Goal: Information Seeking & Learning: Learn about a topic

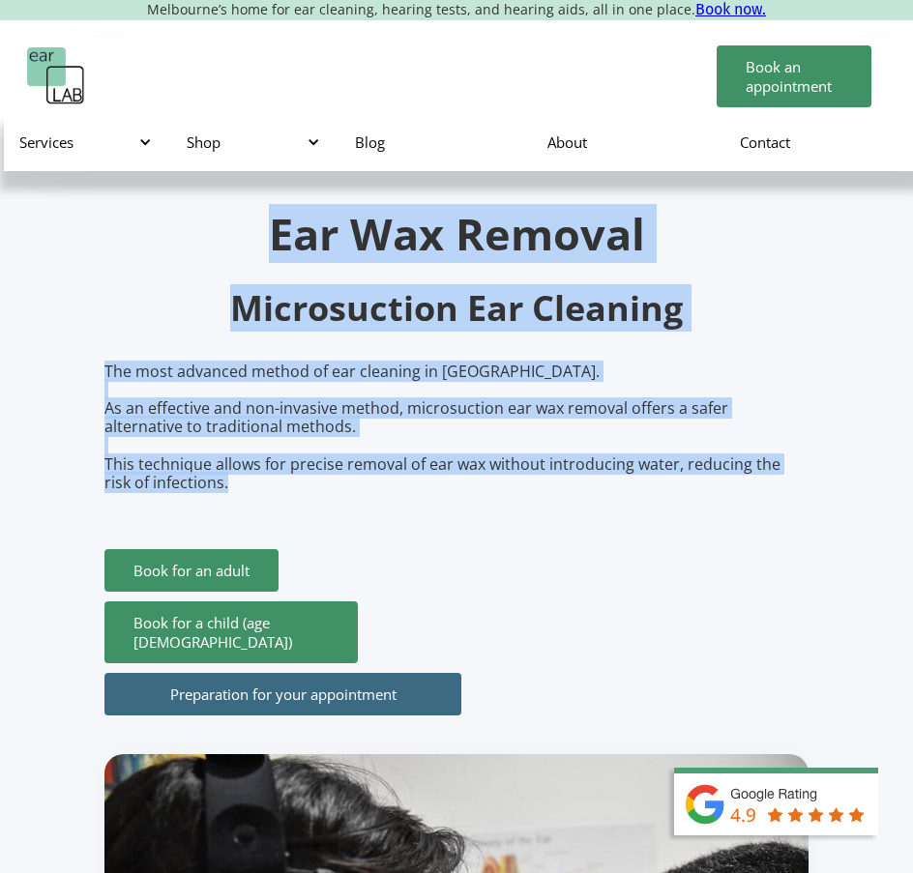
drag, startPoint x: 270, startPoint y: 238, endPoint x: 571, endPoint y: 497, distance: 397.1
click at [570, 499] on div "Ear Wax Removal Microsuction Ear Cleaning The most advanced method of ear clean…" at bounding box center [456, 737] width 704 height 1051
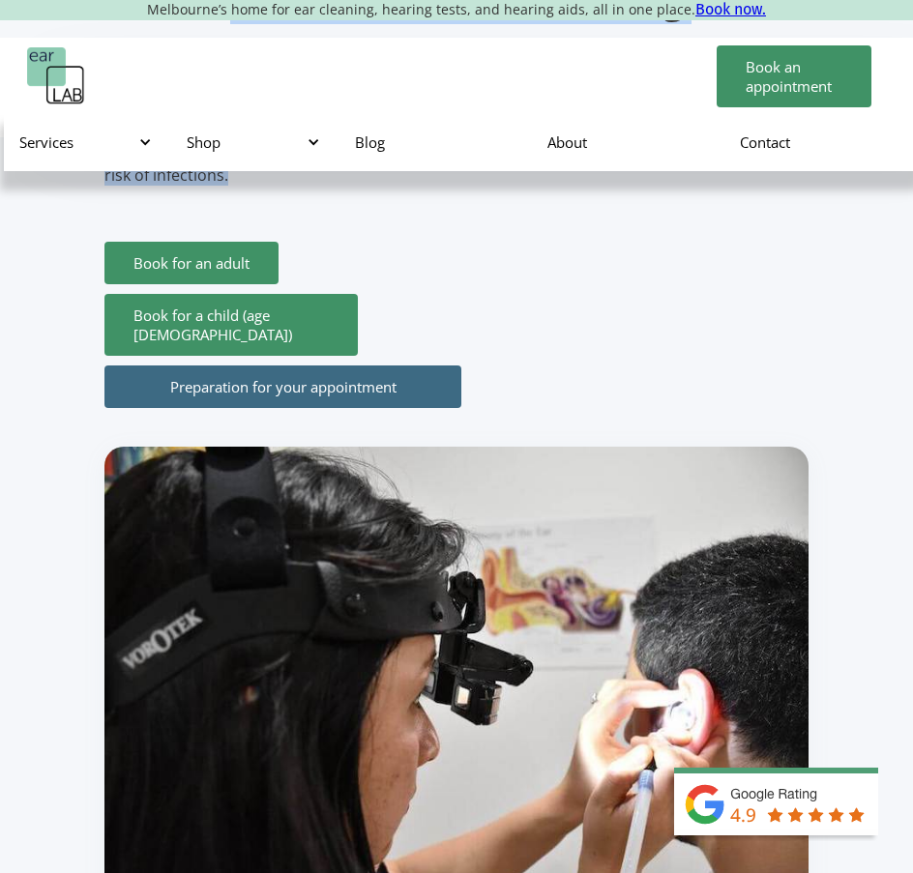
scroll to position [387, 0]
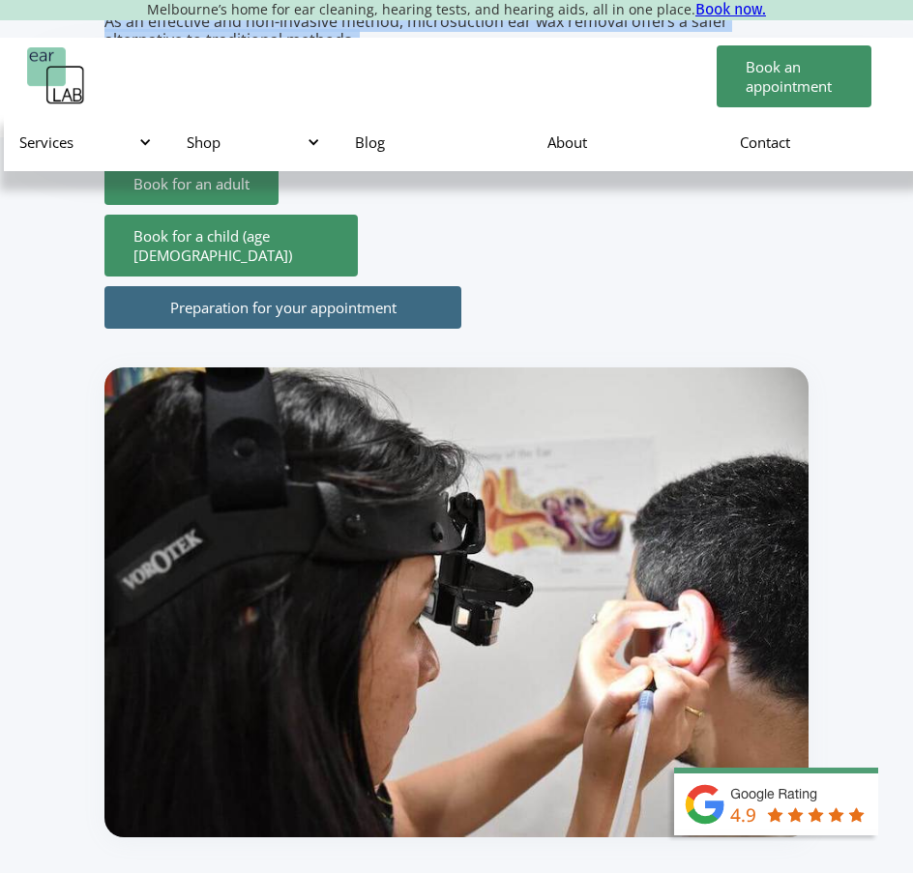
copy div "Ear Wax Removal Microsuction Ear Cleaning The most advanced method of ear clean…"
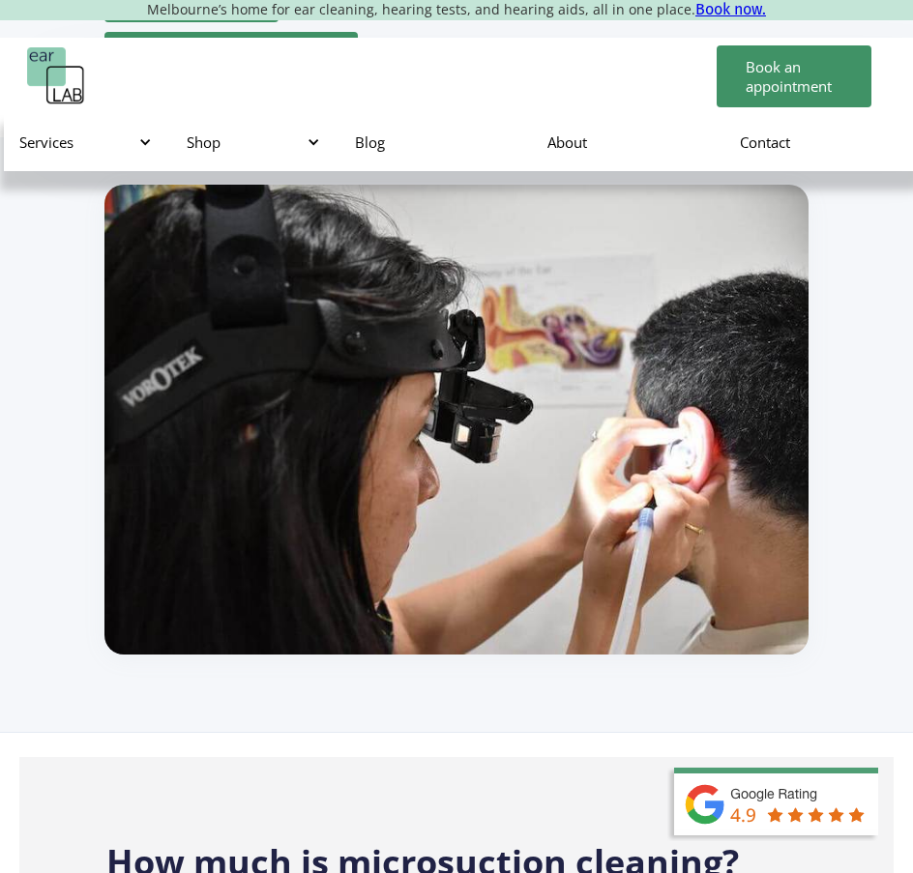
scroll to position [967, 0]
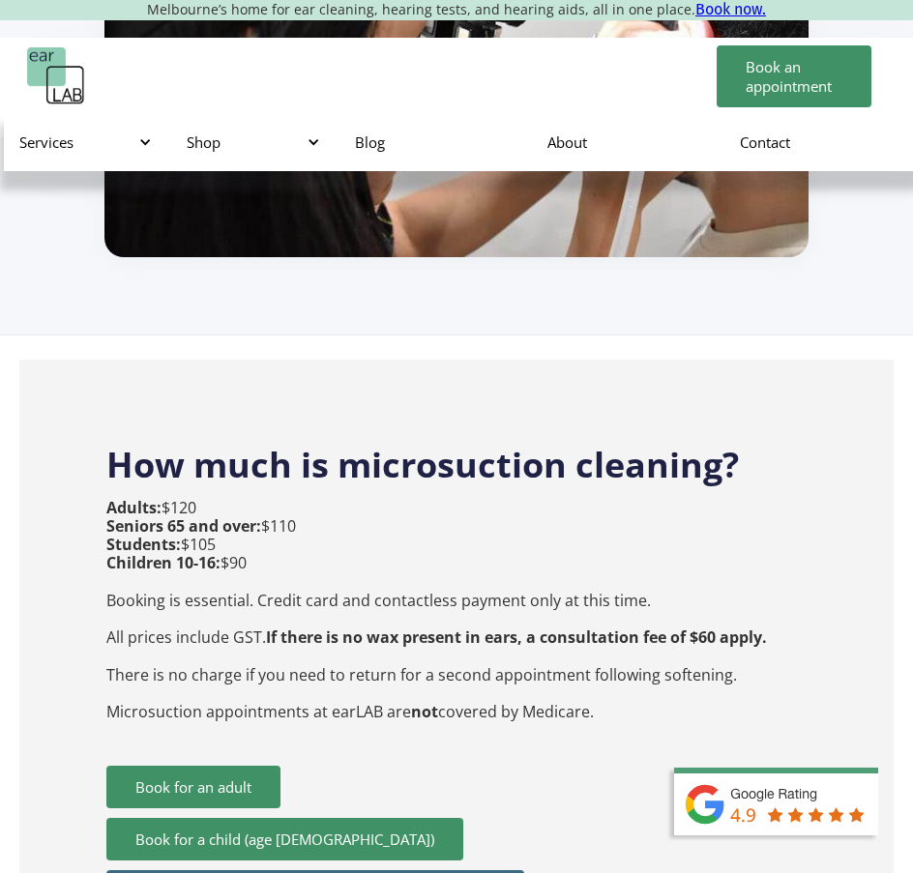
drag, startPoint x: 81, startPoint y: 472, endPoint x: 693, endPoint y: 739, distance: 667.1
copy div "How much is microsuction cleaning? Adults: $120 Seniors 65 and over: $110 Stude…"
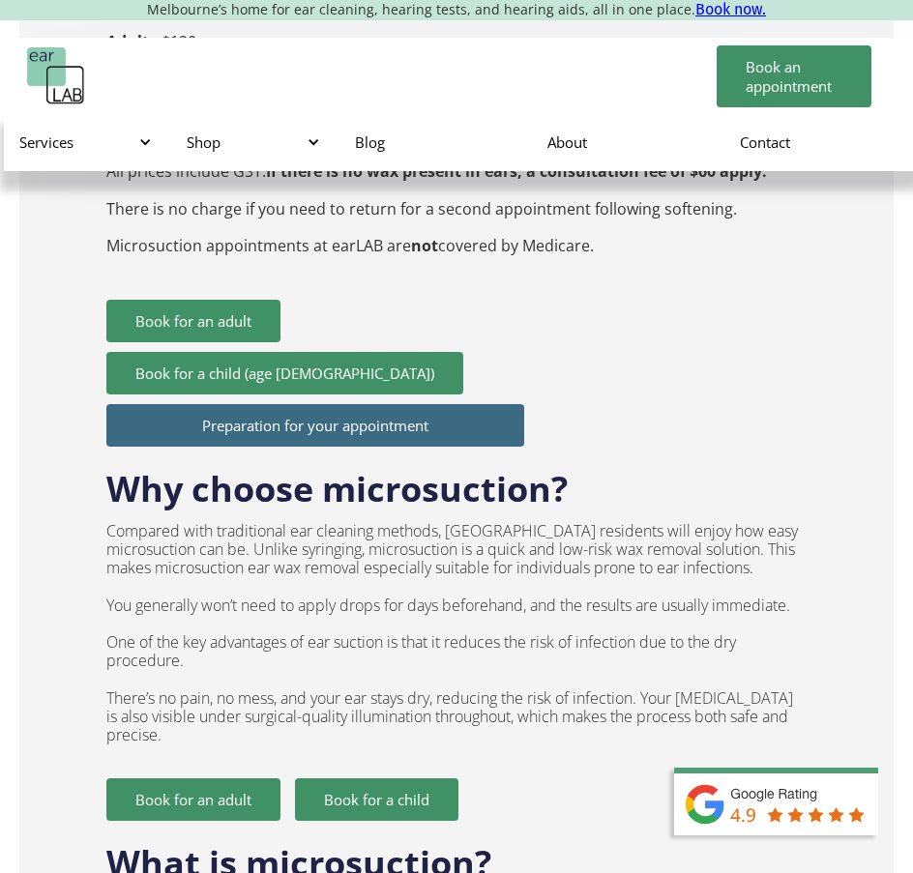
scroll to position [1644, 0]
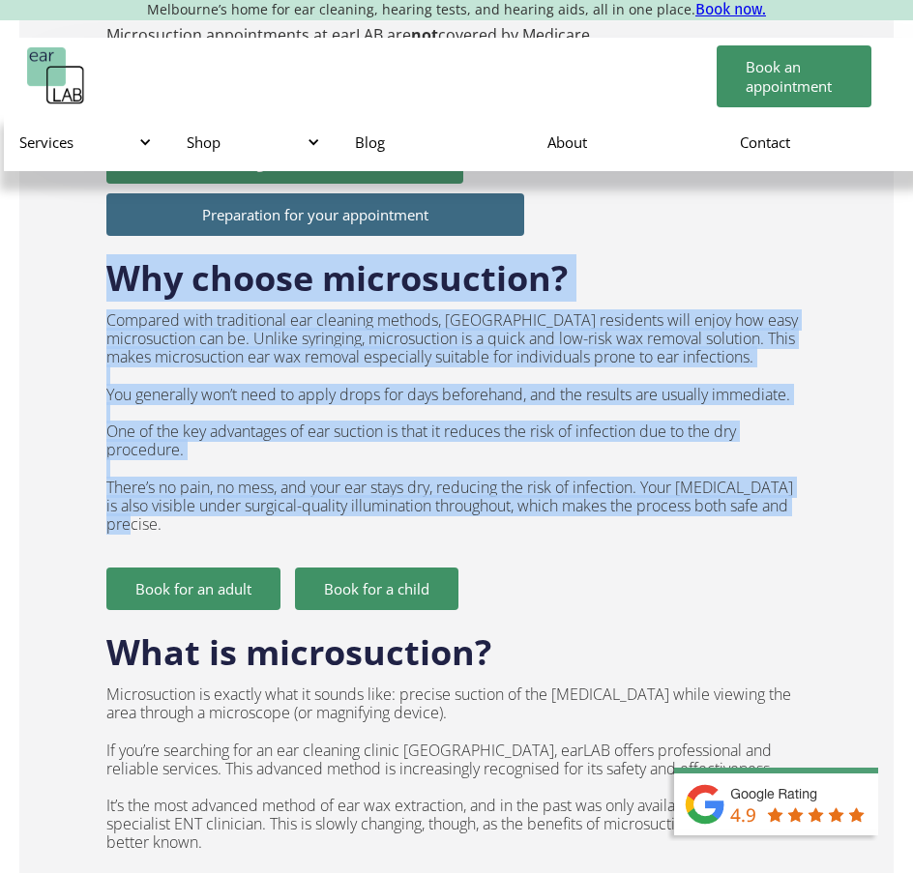
drag, startPoint x: 115, startPoint y: 296, endPoint x: 374, endPoint y: 558, distance: 368.7
click at [374, 558] on div "Why choose microsuction? Compared with traditional ear cleaning methods, [GEOGR…" at bounding box center [455, 423] width 699 height 374
copy div "Why choose microsuction? Compared with traditional ear cleaning methods, [GEOGR…"
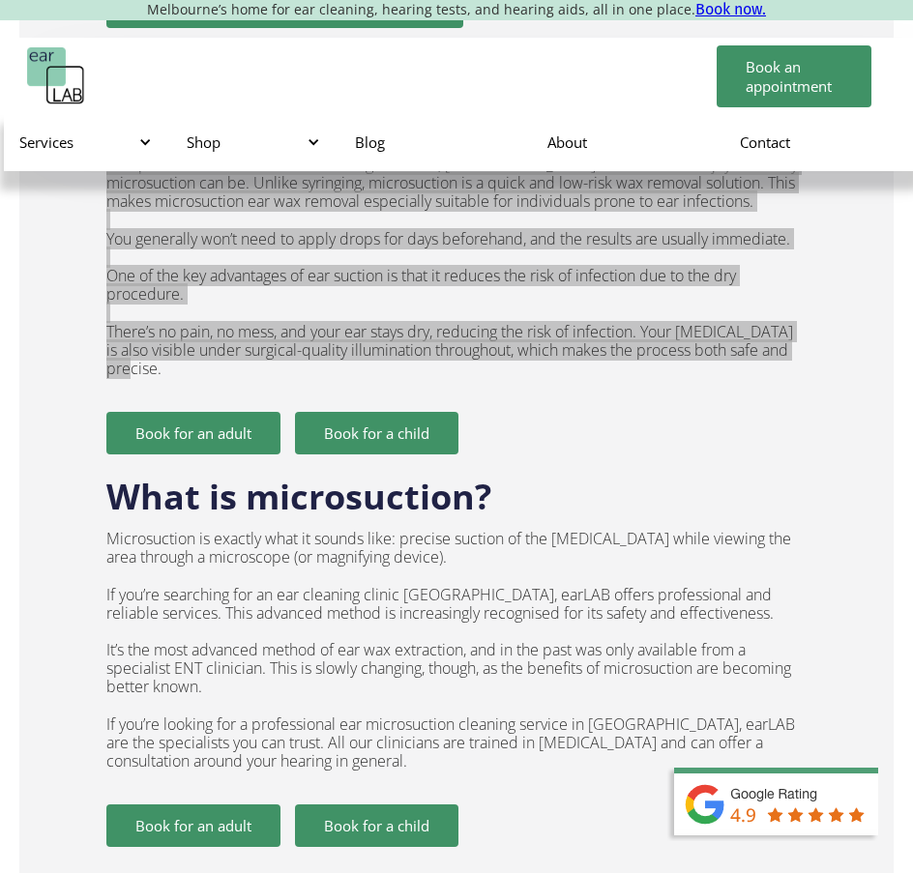
scroll to position [1934, 0]
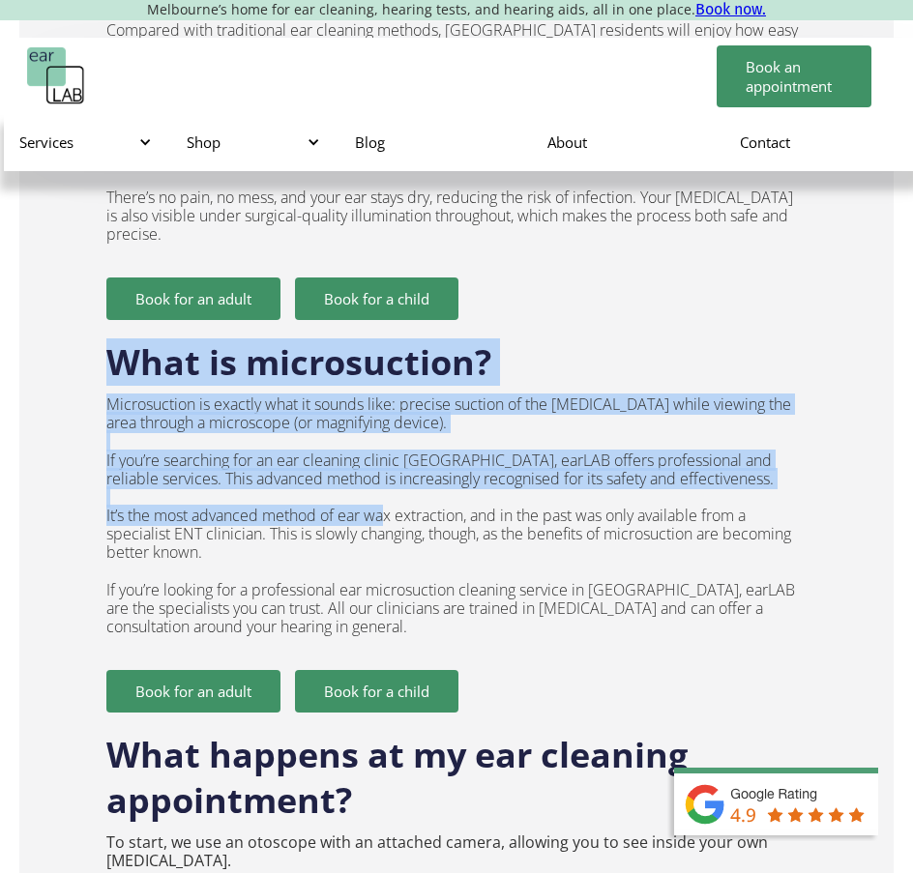
drag, startPoint x: 101, startPoint y: 372, endPoint x: 390, endPoint y: 529, distance: 328.9
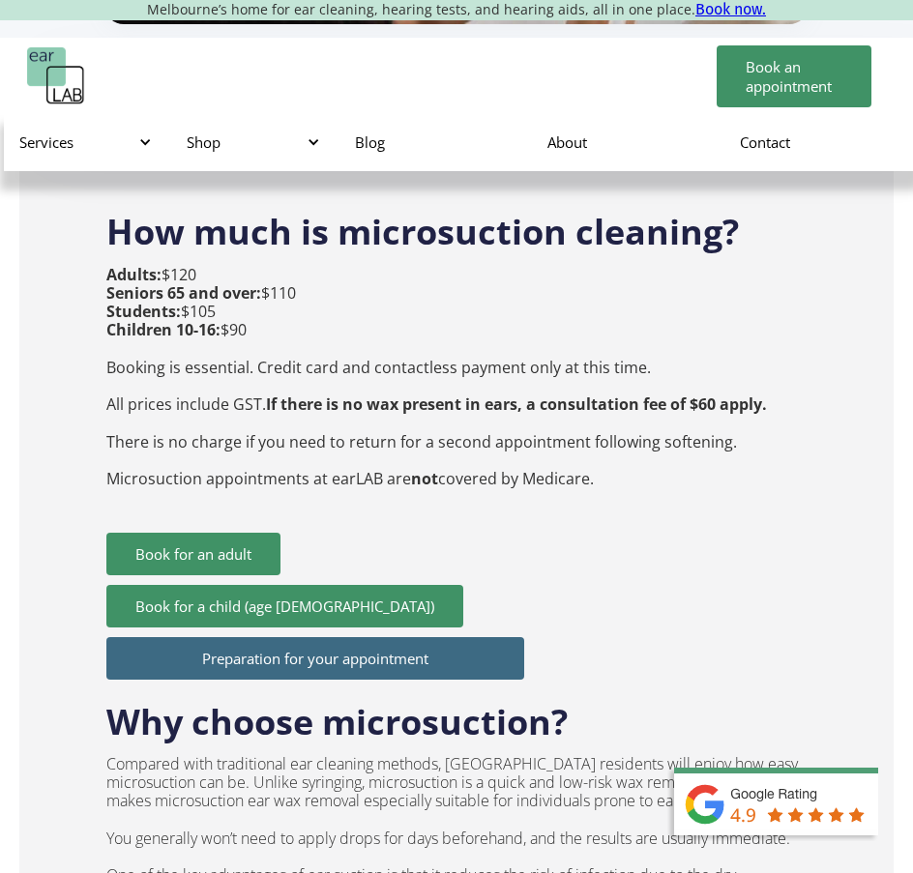
scroll to position [967, 0]
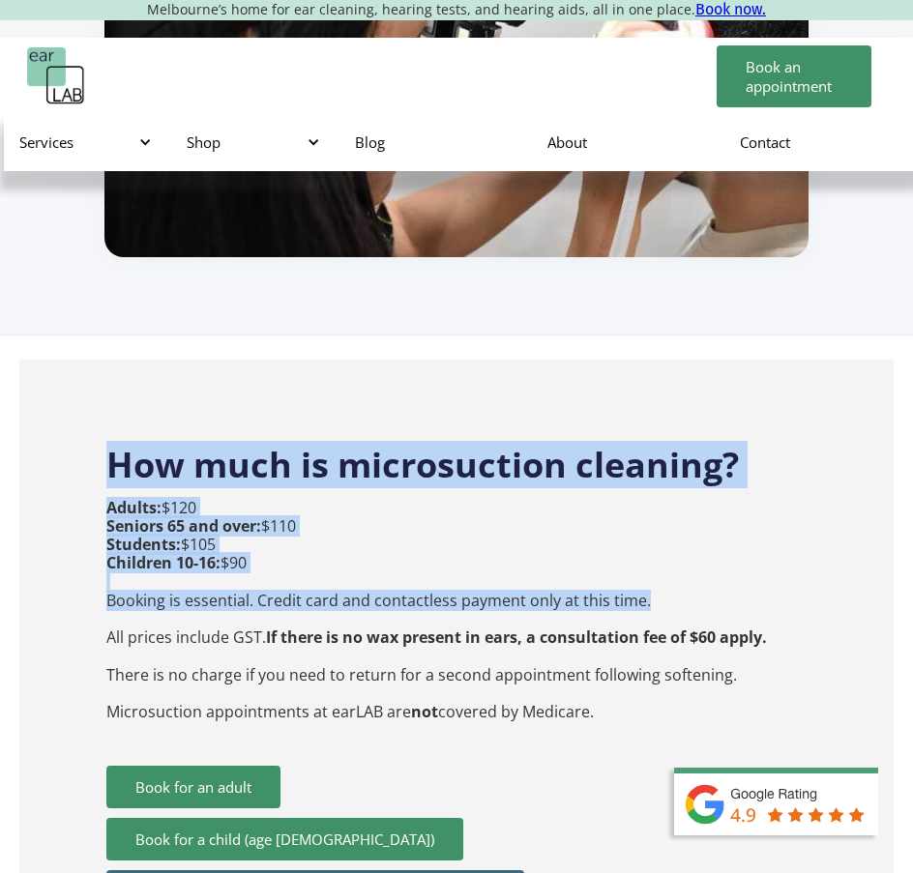
drag, startPoint x: 116, startPoint y: 480, endPoint x: 747, endPoint y: 609, distance: 643.8
copy div "How much is microsuction cleaning? Adults: $120 Seniors 65 and over: $110 Stude…"
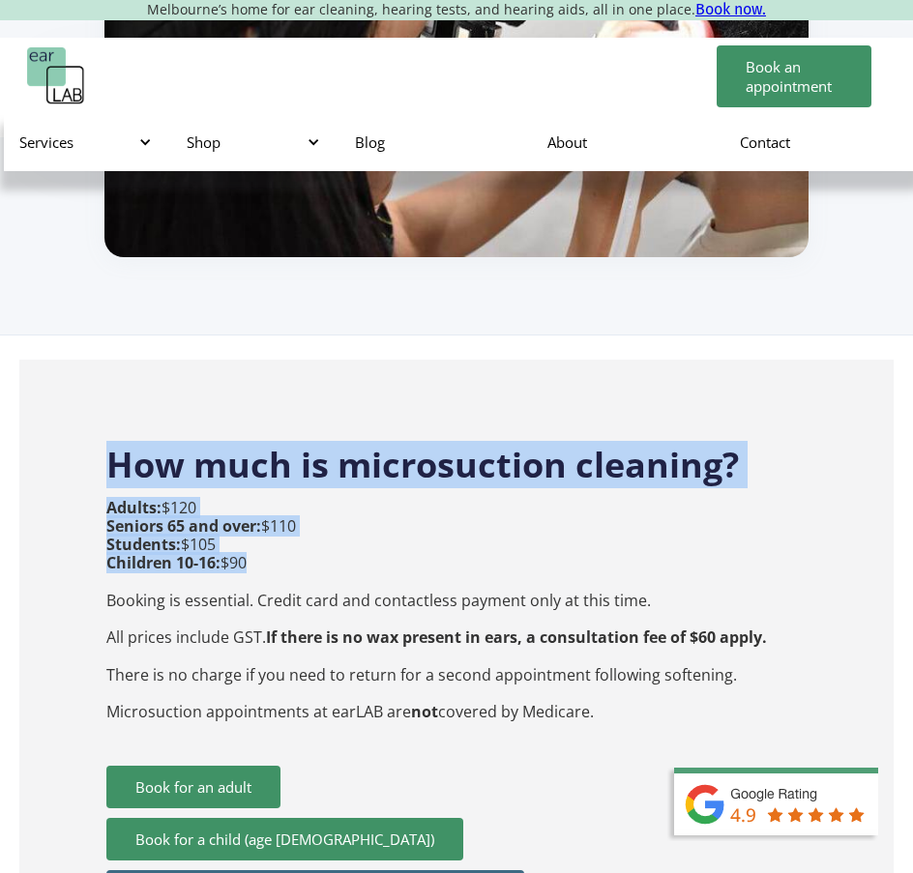
click at [494, 582] on p "Adults: $120 Seniors 65 and over: $110 Students: $105 Children 10-16: $90 Booki…" at bounding box center [436, 610] width 661 height 222
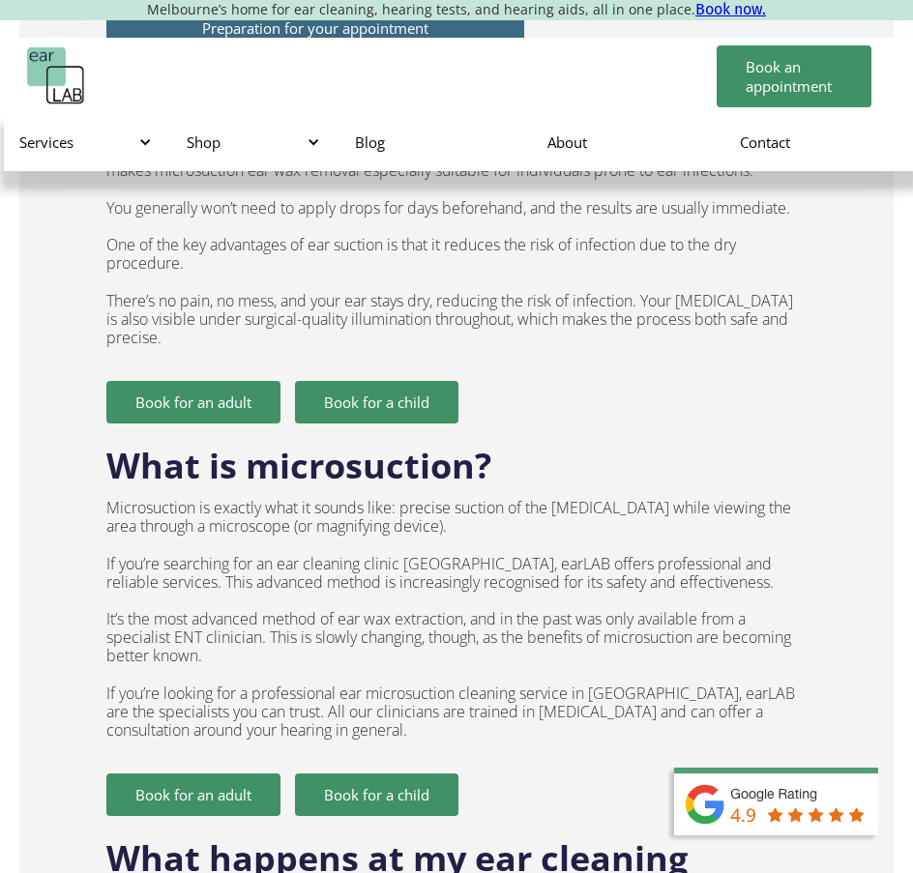
scroll to position [1838, 0]
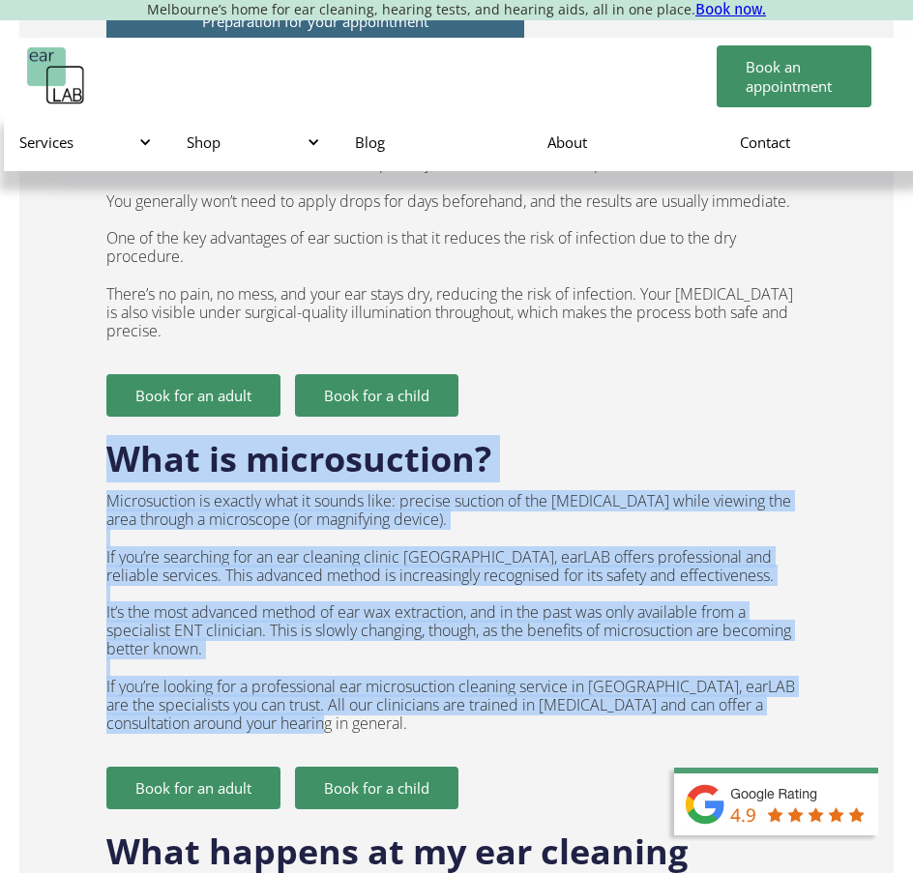
drag, startPoint x: 155, startPoint y: 504, endPoint x: 459, endPoint y: 746, distance: 389.0
click at [459, 746] on div "Preparation for your appointment Why choose microsuction? Compared with traditi…" at bounding box center [455, 399] width 699 height 819
copy div "What is microsuction? Microsuction is exactly what it sounds like: precise suct…"
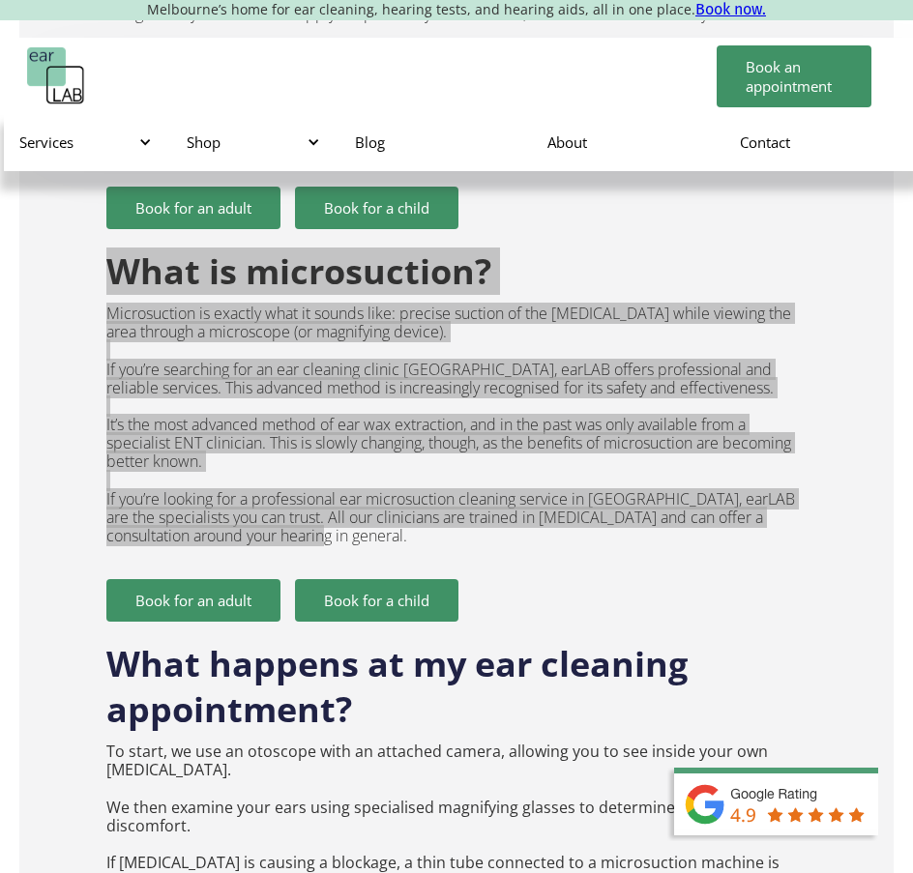
scroll to position [2321, 0]
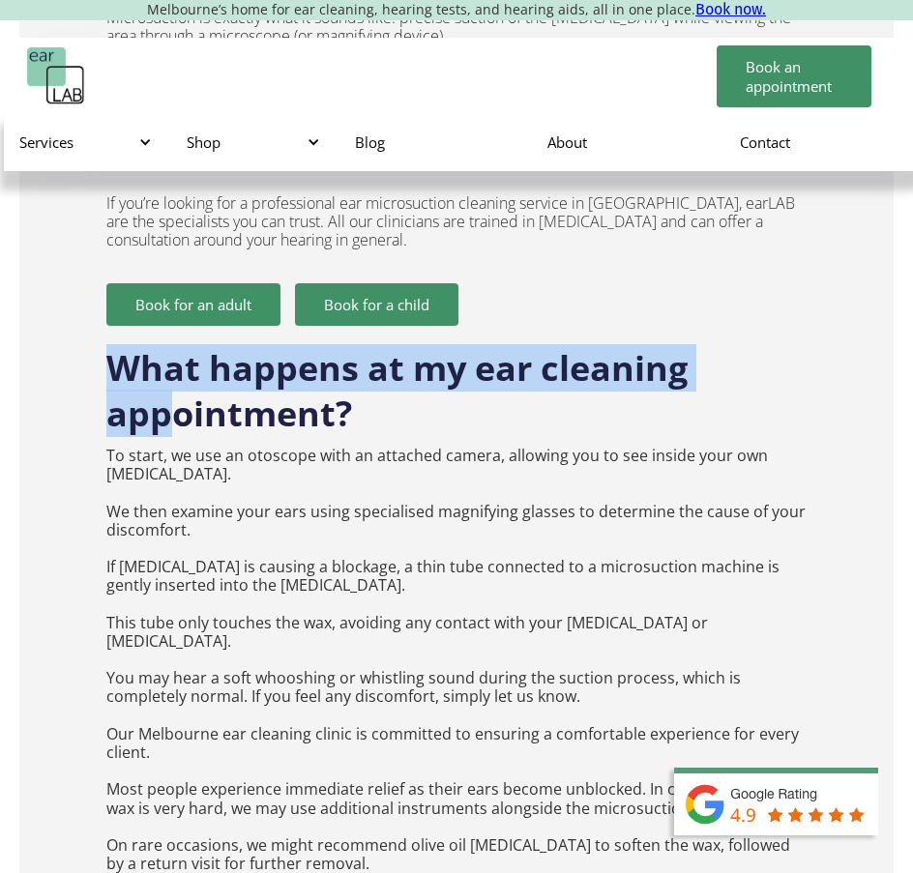
drag, startPoint x: 104, startPoint y: 386, endPoint x: 232, endPoint y: 488, distance: 163.7
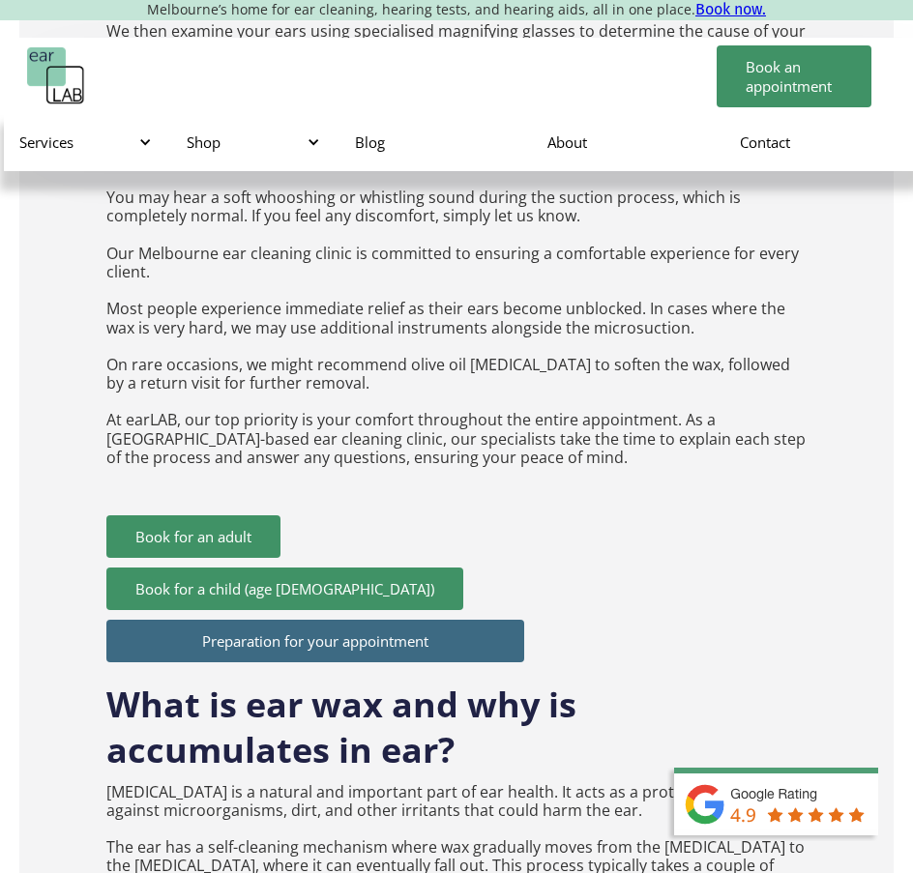
scroll to position [2805, 0]
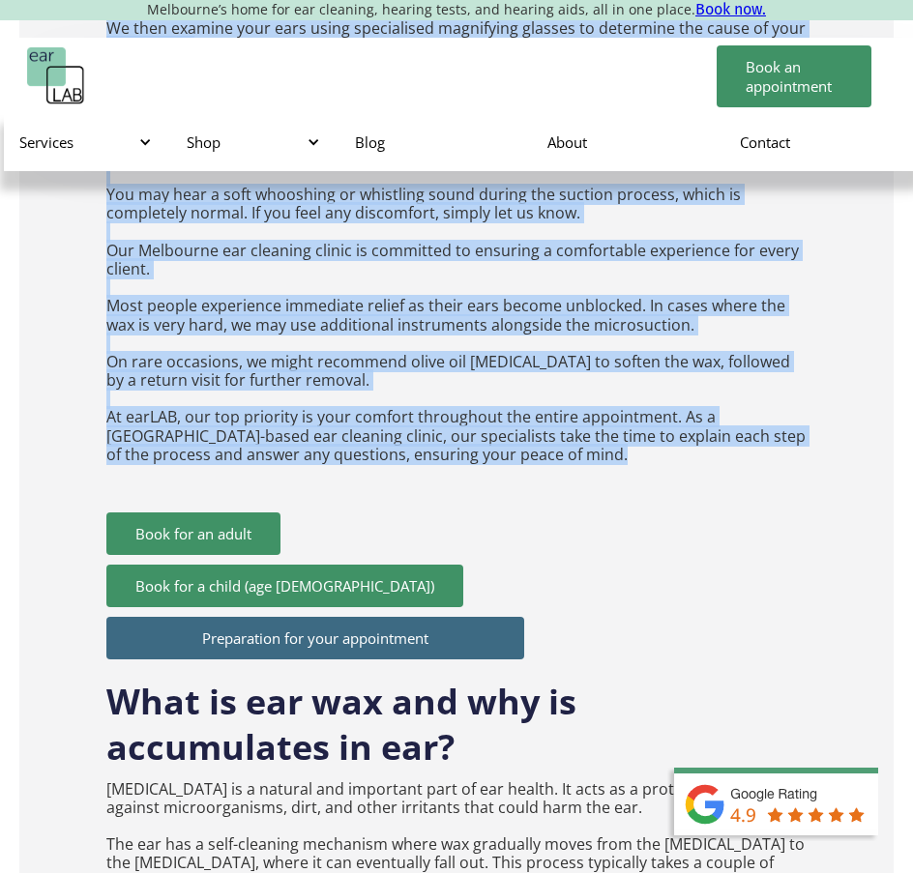
copy div "What happens at my ear cleaning appointment? To start, we use an otoscope with …"
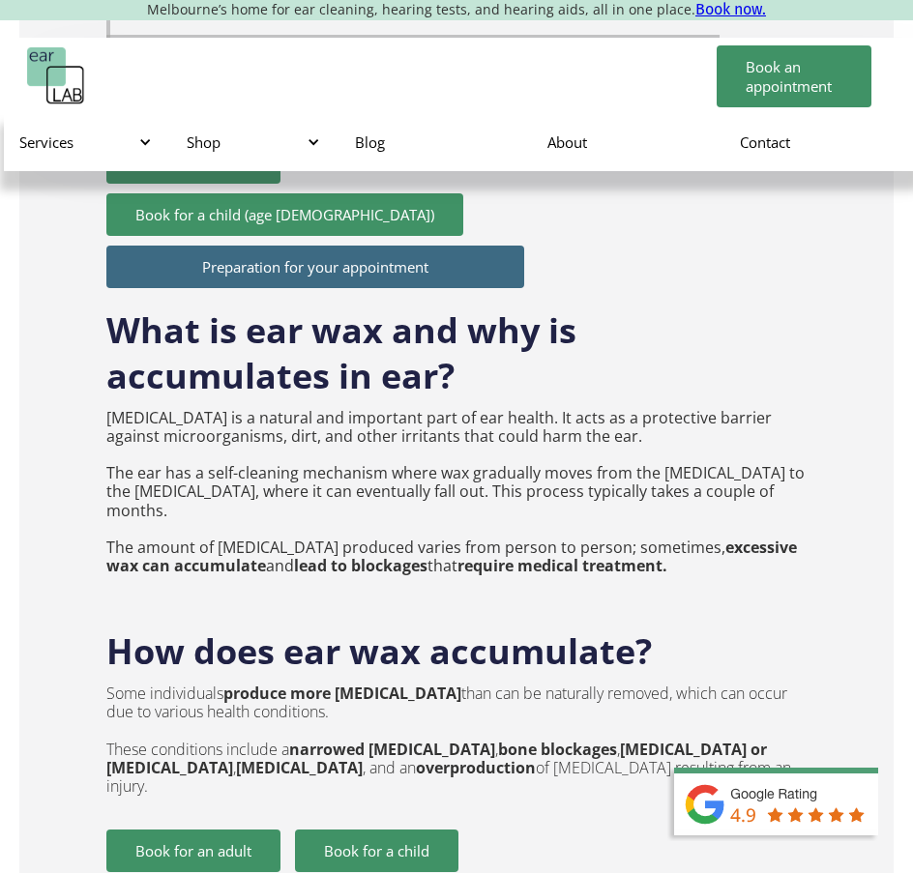
scroll to position [3192, 0]
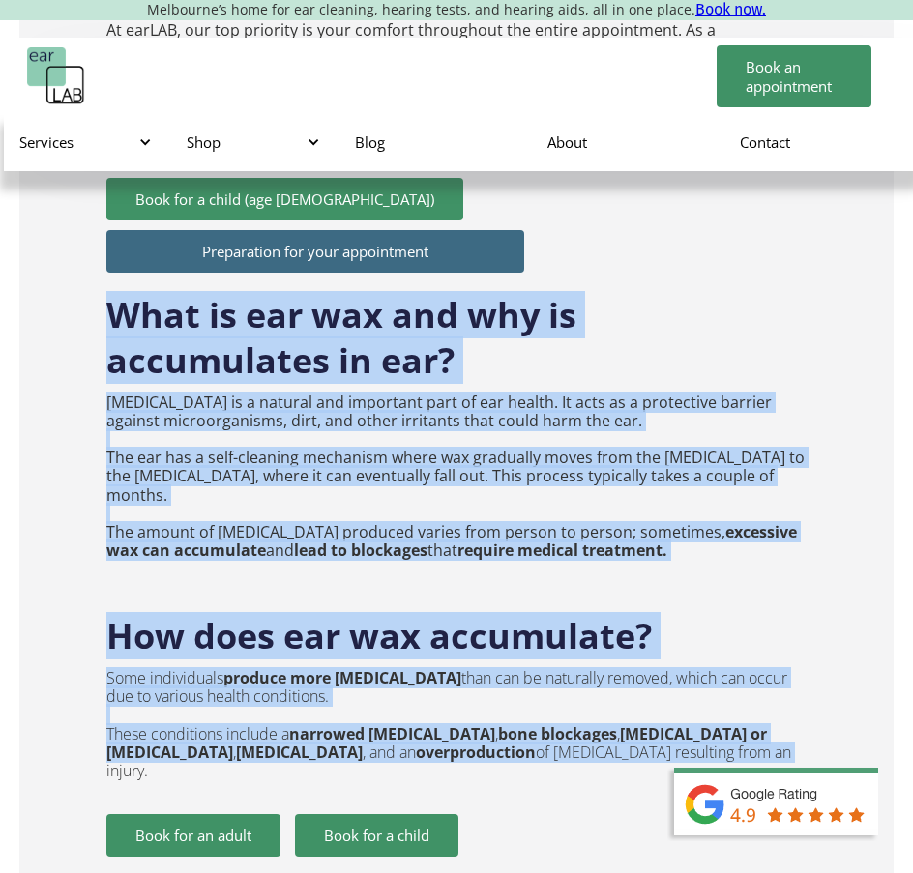
drag, startPoint x: 100, startPoint y: 315, endPoint x: 712, endPoint y: 739, distance: 744.6
click at [706, 741] on div "How much is microsuction cleaning? Adults: $120 Seniors 65 and over: $110 Stude…" at bounding box center [456, 77] width 874 height 3797
copy div "What is ear wax and why is accumulates in ear? [GEOGRAPHIC_DATA] is a natural a…"
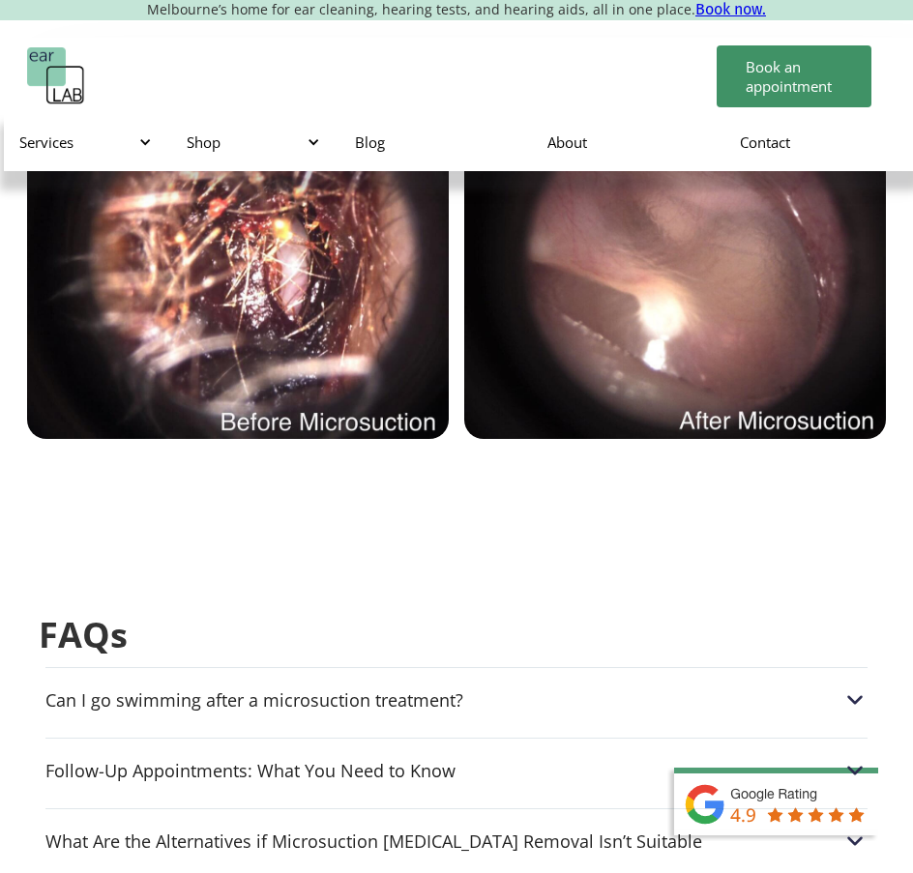
scroll to position [5610, 0]
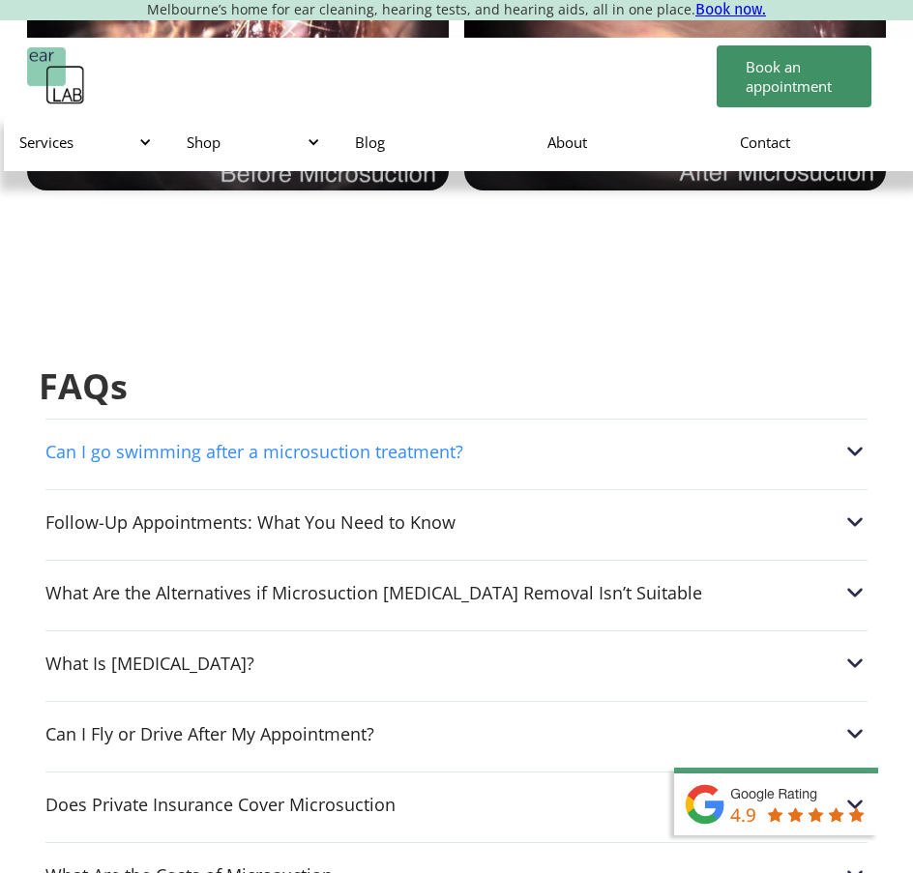
click at [262, 442] on div "Can I go swimming after a microsuction treatment?" at bounding box center [254, 451] width 418 height 19
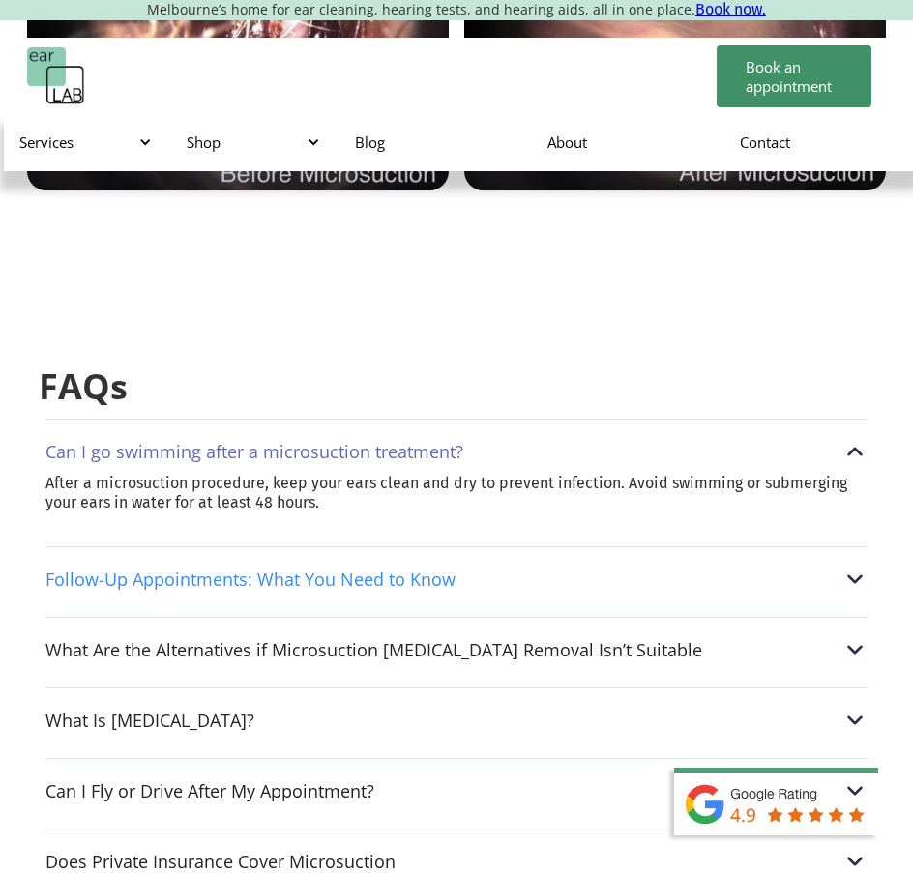
click at [281, 567] on div "Follow-Up Appointments: What You Need to Know" at bounding box center [456, 579] width 822 height 25
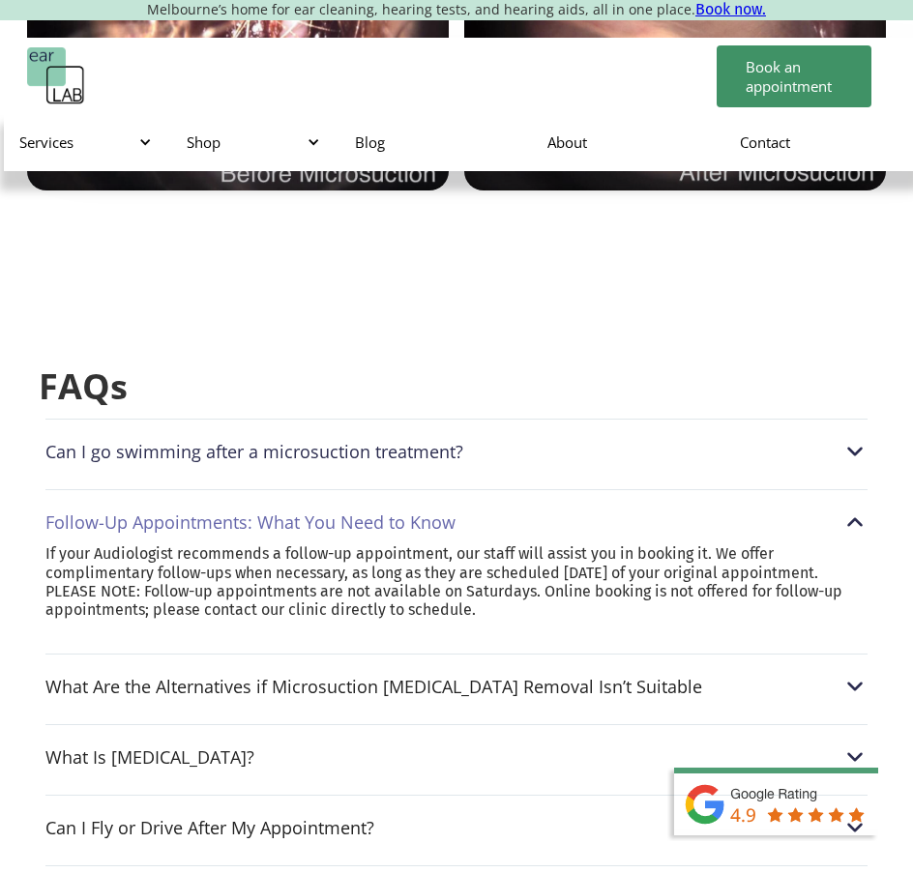
click at [223, 442] on div "Can I go swimming after a microsuction treatment?" at bounding box center [254, 451] width 418 height 19
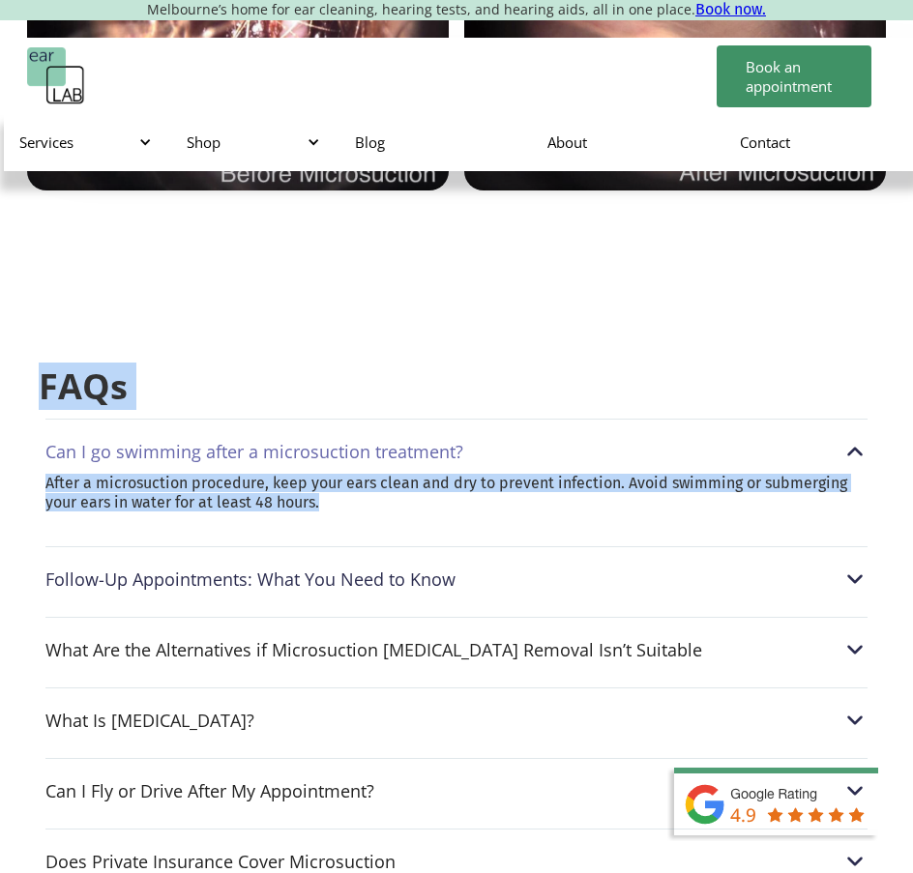
drag, startPoint x: 11, startPoint y: 311, endPoint x: 376, endPoint y: 444, distance: 388.9
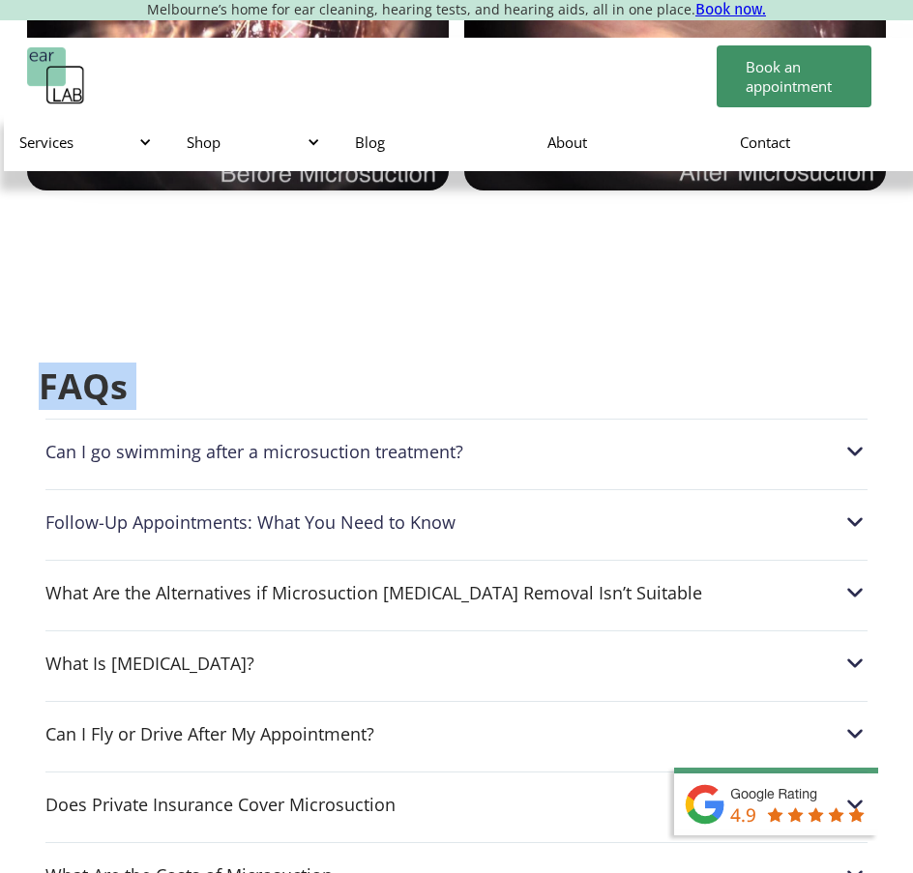
click at [224, 365] on h2 "FAQs" at bounding box center [457, 387] width 836 height 45
drag, startPoint x: 26, startPoint y: 314, endPoint x: 432, endPoint y: 383, distance: 412.0
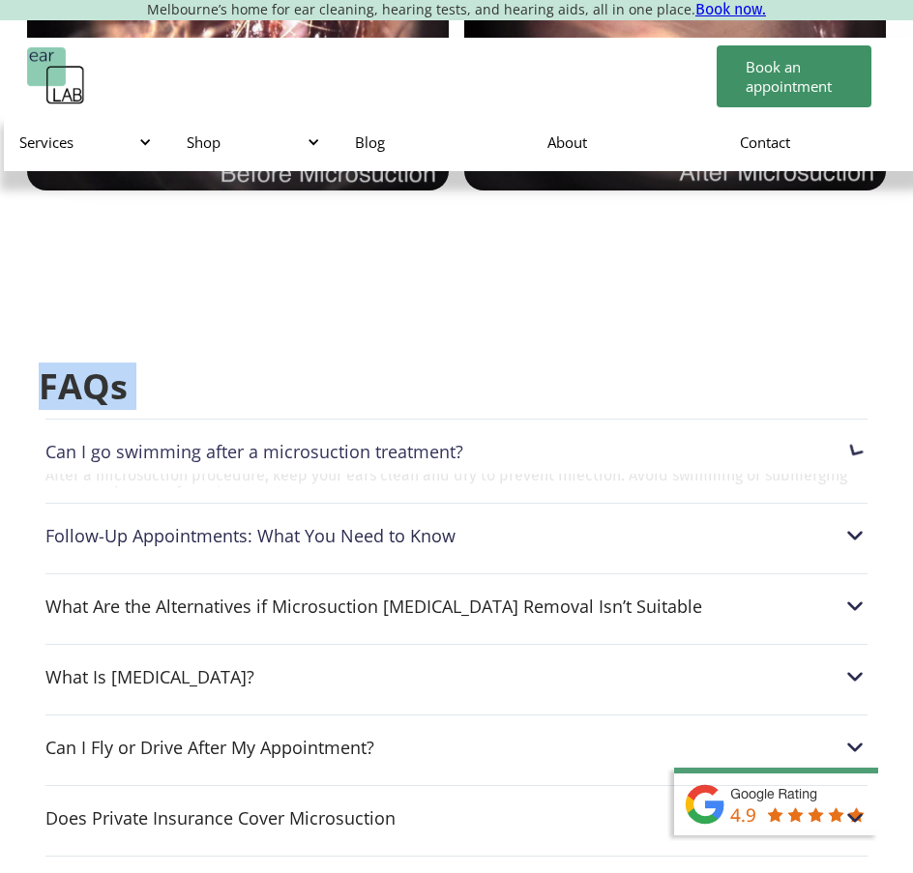
click at [432, 442] on div "Can I go swimming after a microsuction treatment?" at bounding box center [254, 451] width 418 height 19
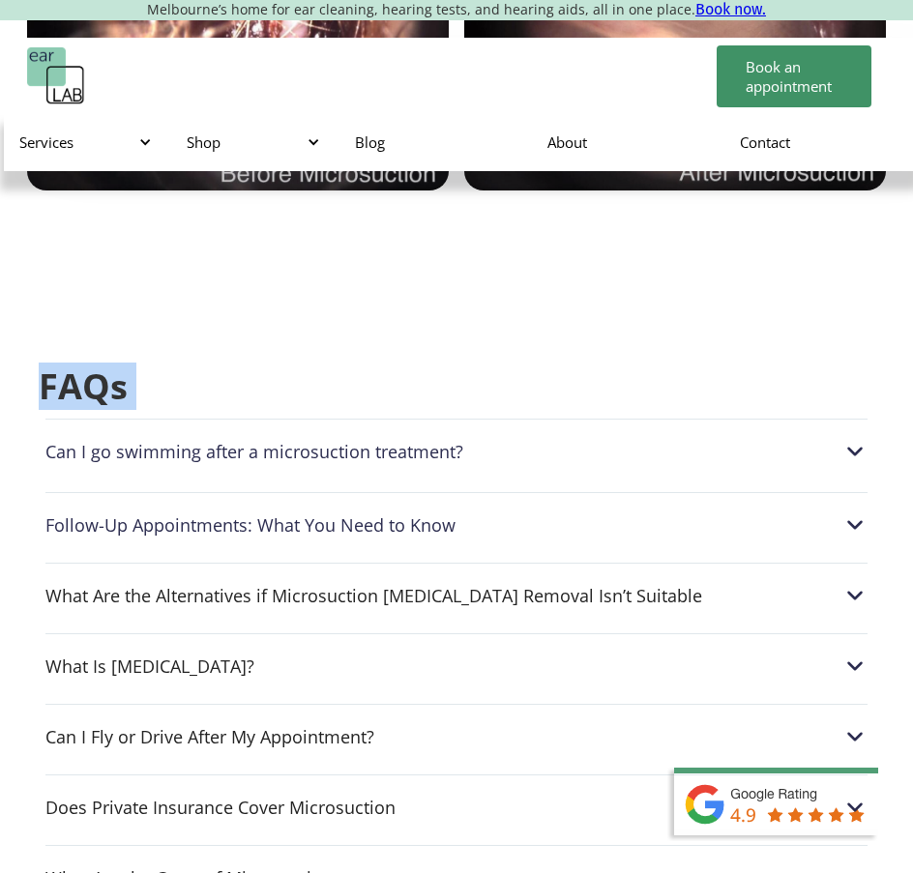
click at [432, 442] on div "Can I go swimming after a microsuction treatment?" at bounding box center [254, 451] width 418 height 19
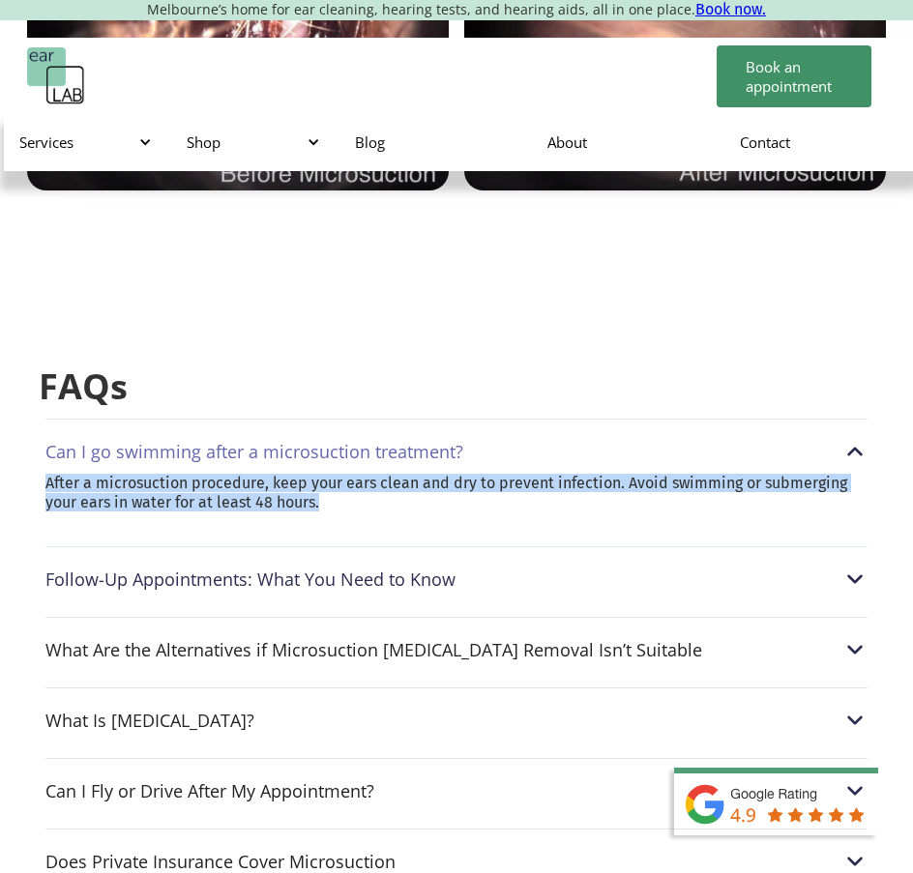
drag, startPoint x: 297, startPoint y: 433, endPoint x: 37, endPoint y: 385, distance: 264.6
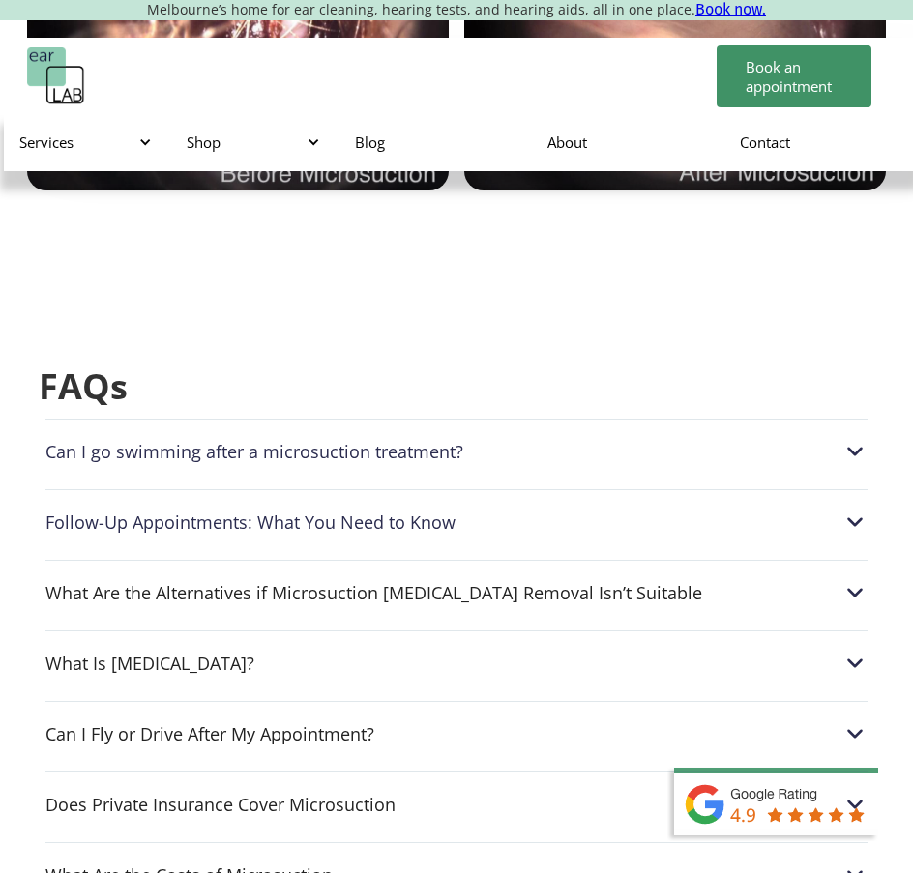
click at [366, 419] on div "Can I go swimming after a microsuction treatment? After a microsuction procedur…" at bounding box center [456, 446] width 822 height 55
click at [364, 442] on div "Can I go swimming after a microsuction treatment?" at bounding box center [254, 451] width 418 height 19
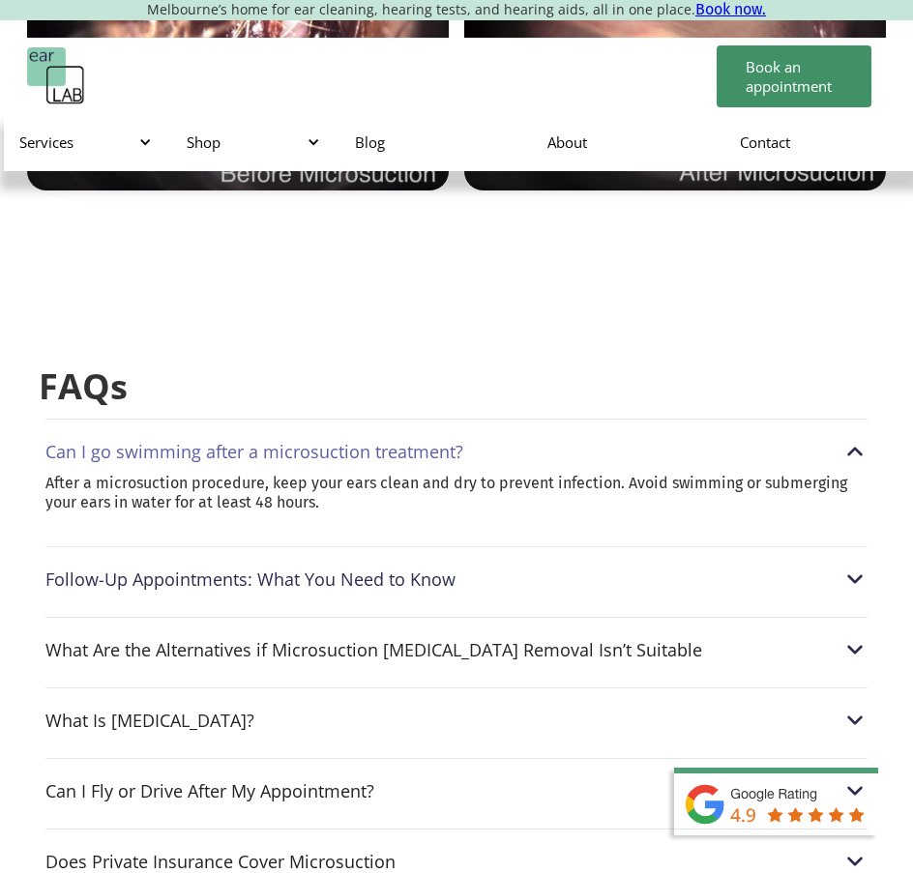
drag, startPoint x: 404, startPoint y: 476, endPoint x: 403, endPoint y: 496, distance: 20.3
click at [404, 546] on div "Follow-Up Appointments: What You Need to Know If your Audiologist recommends a …" at bounding box center [456, 573] width 822 height 55
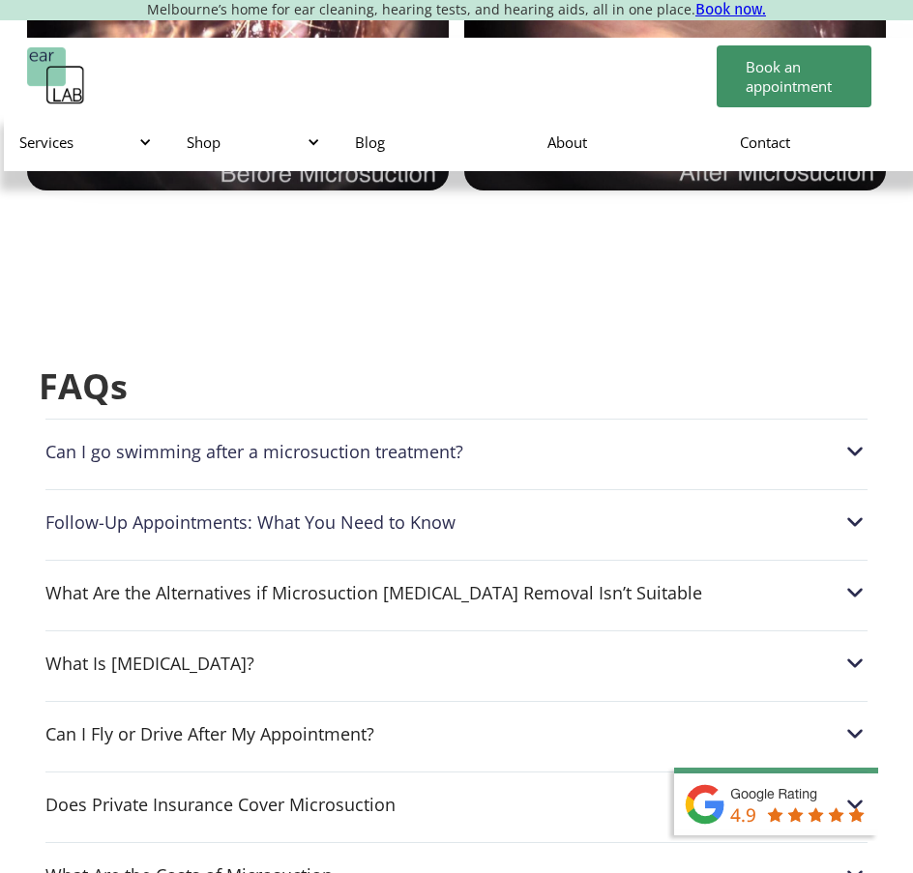
click at [408, 419] on div "Can I go swimming after a microsuction treatment? After a microsuction procedur…" at bounding box center [456, 446] width 822 height 55
click at [443, 442] on div "Can I go swimming after a microsuction treatment?" at bounding box center [254, 451] width 418 height 19
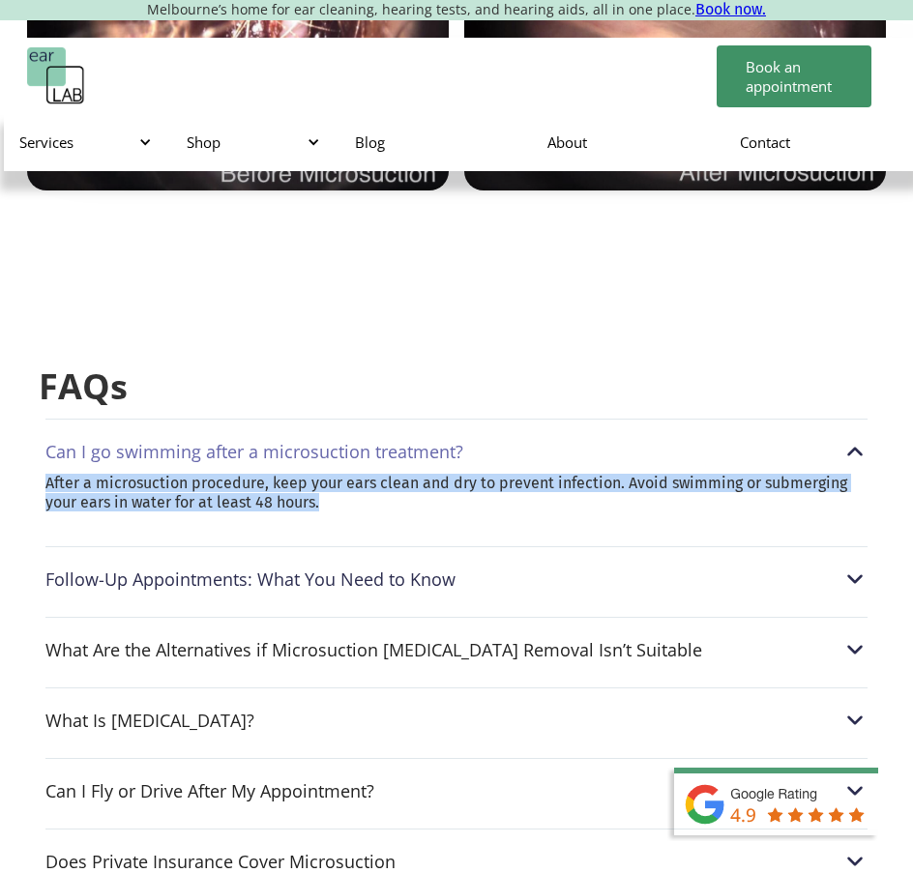
drag, startPoint x: 391, startPoint y: 424, endPoint x: 23, endPoint y: 408, distance: 367.9
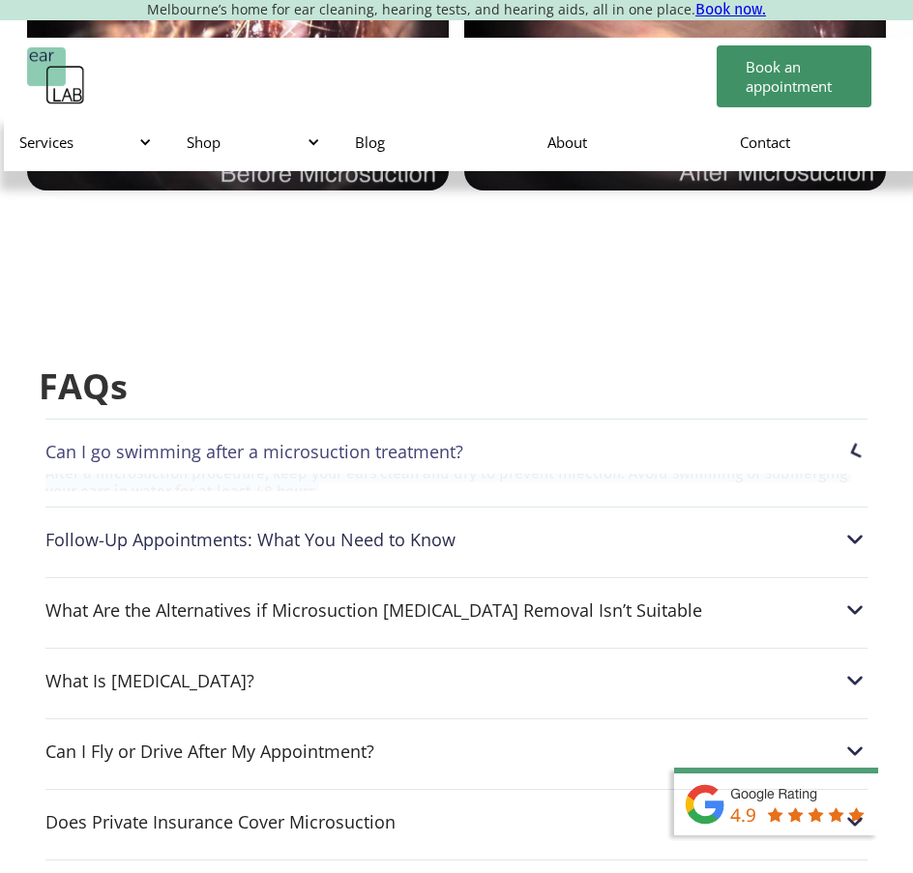
copy p "After a microsuction procedure, keep your ears clean and dry to prevent infecti…"
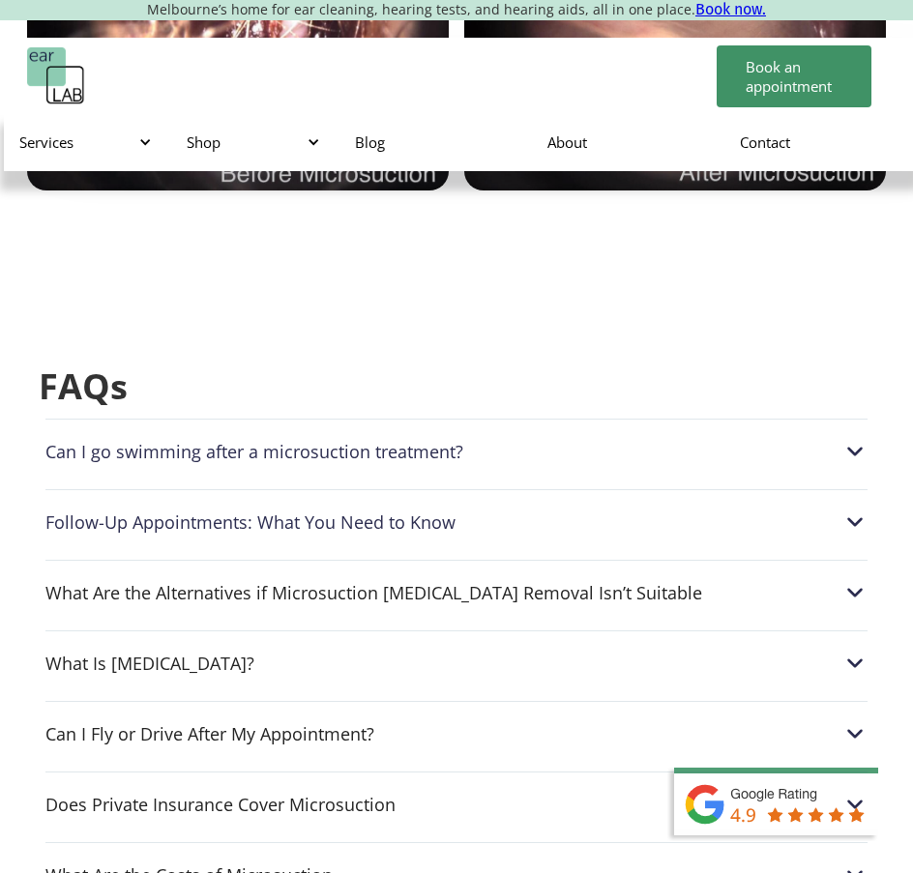
click at [103, 442] on div "Can I go swimming after a microsuction treatment?" at bounding box center [254, 451] width 418 height 19
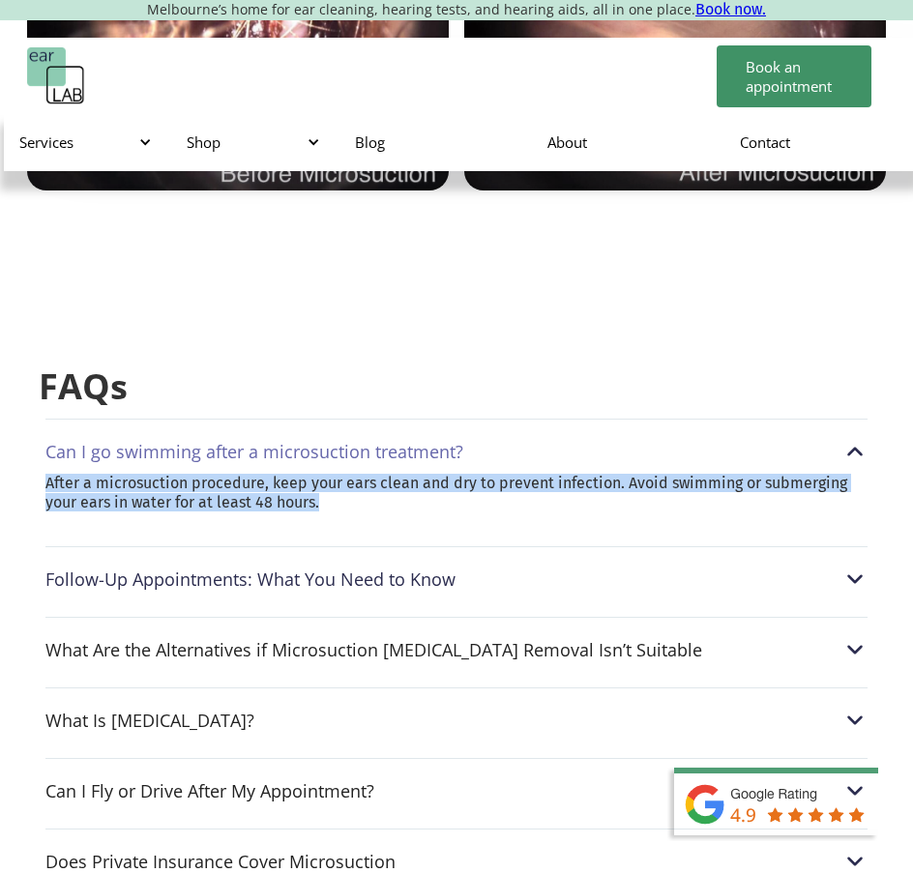
click at [501, 567] on div "Follow-Up Appointments: What You Need to Know" at bounding box center [456, 579] width 822 height 25
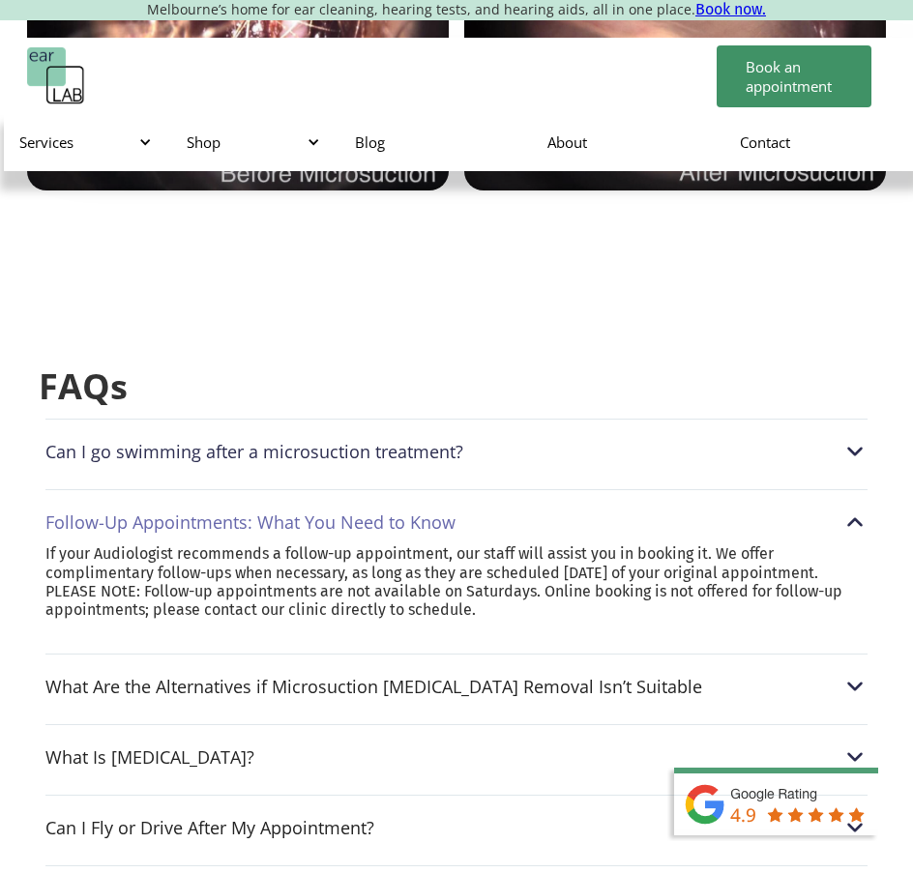
click at [150, 545] on p "If your Audiologist recommends a follow-up appointment, our staff will assist y…" at bounding box center [456, 582] width 822 height 74
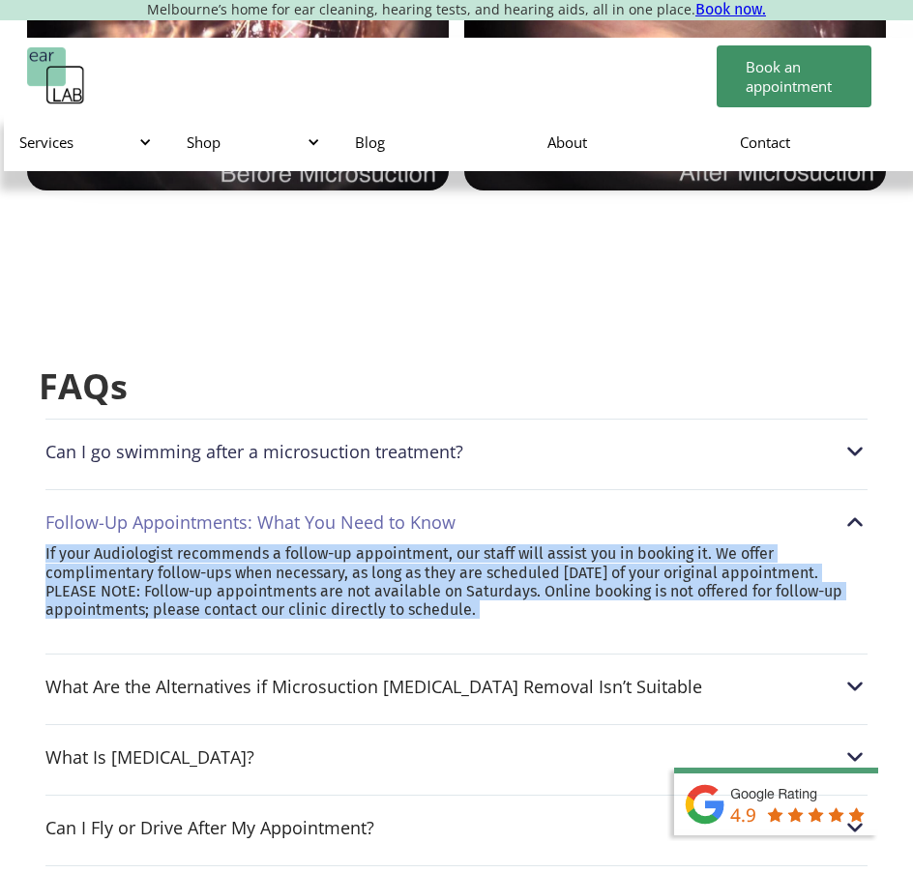
click at [150, 545] on p "If your Audiologist recommends a follow-up appointment, our staff will assist y…" at bounding box center [456, 582] width 822 height 74
copy div "If your Audiologist recommends a follow-up appointment, our staff will assist y…"
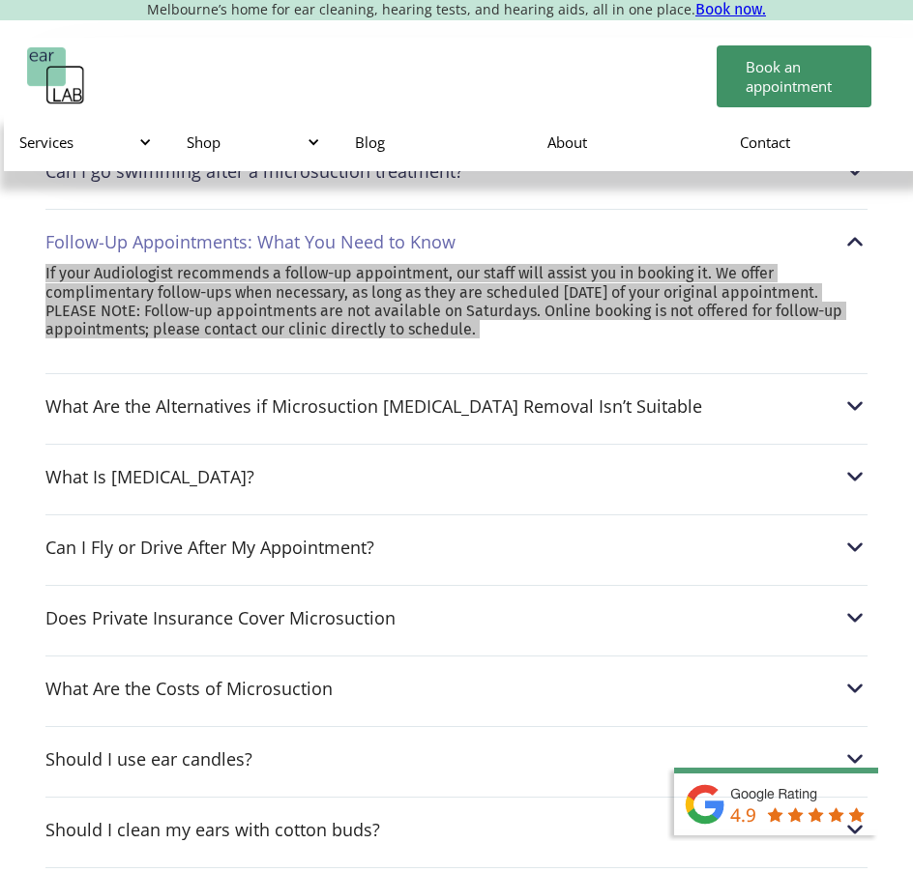
scroll to position [5900, 0]
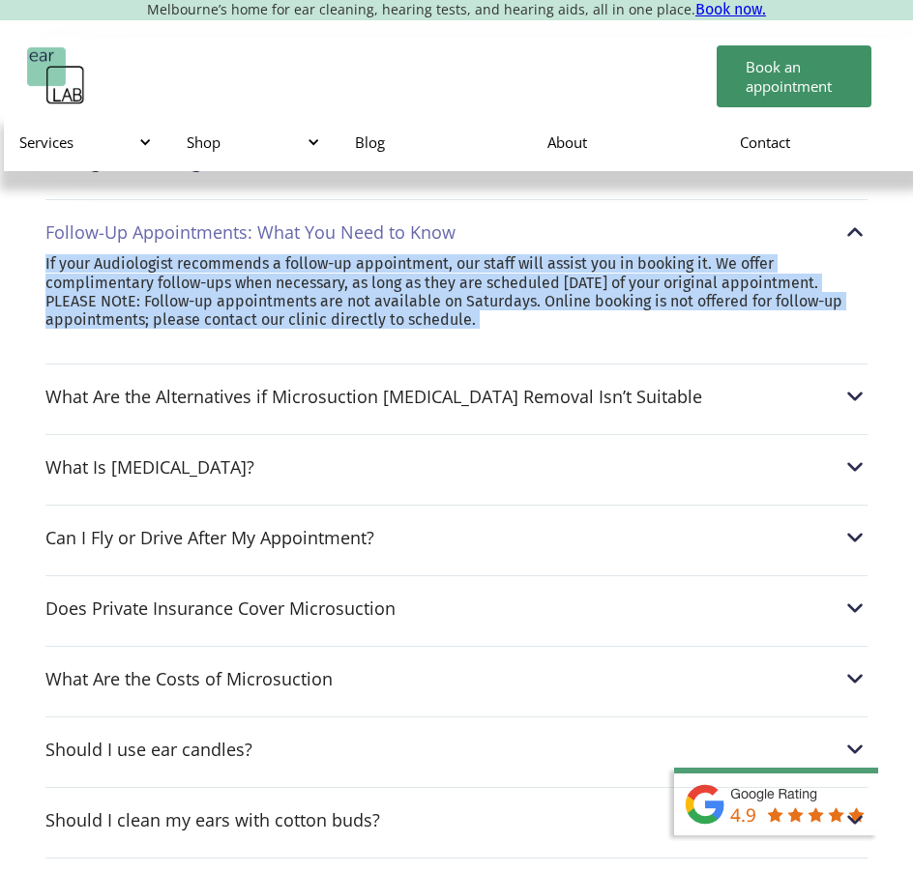
click at [367, 364] on div "What Are the Alternatives if Microsuction [MEDICAL_DATA] Removal Isn’t Suitable…" at bounding box center [456, 391] width 822 height 55
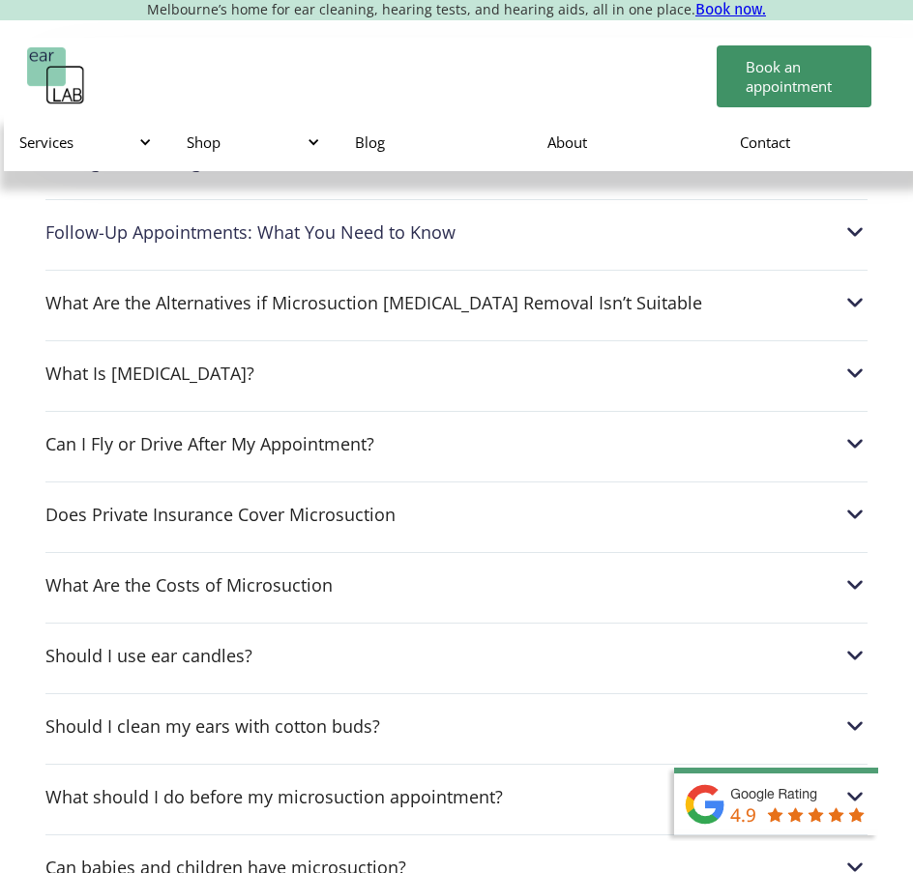
click at [282, 270] on div "What Are the Alternatives if Microsuction [MEDICAL_DATA] Removal Isn’t Suitable…" at bounding box center [456, 297] width 822 height 55
click at [286, 270] on div "What Are the Alternatives if Microsuction [MEDICAL_DATA] Removal Isn’t Suitable…" at bounding box center [456, 297] width 822 height 55
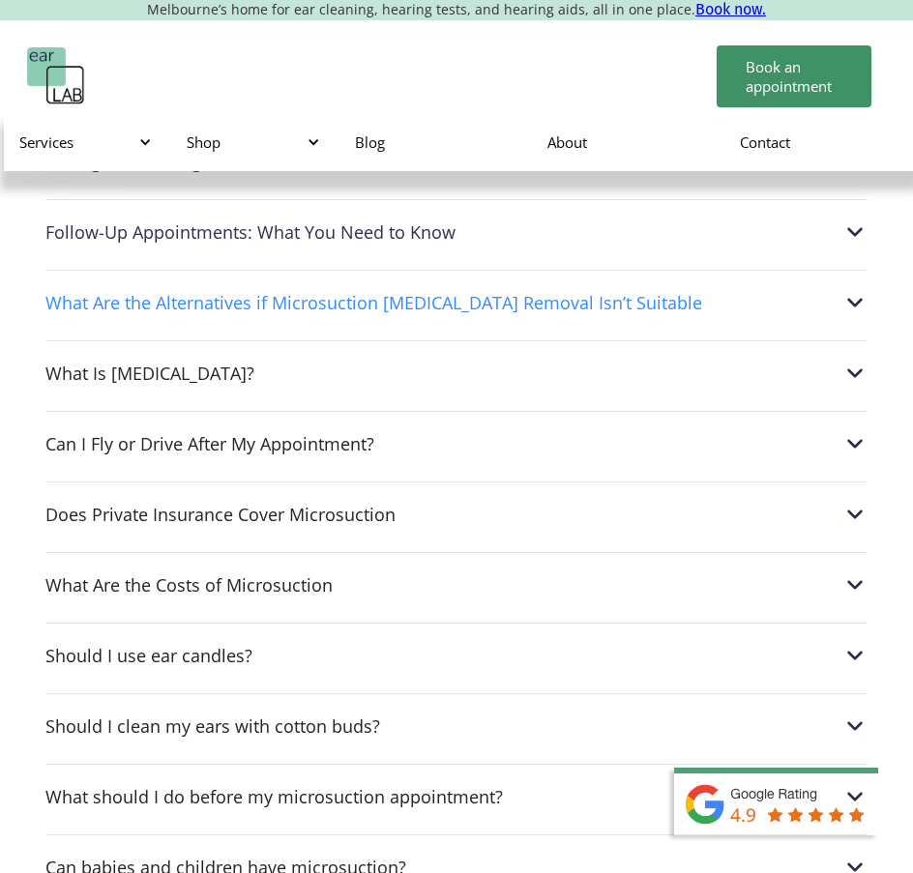
click at [287, 293] on div "What Are the Alternatives if Microsuction [MEDICAL_DATA] Removal Isn’t Suitable" at bounding box center [373, 302] width 657 height 19
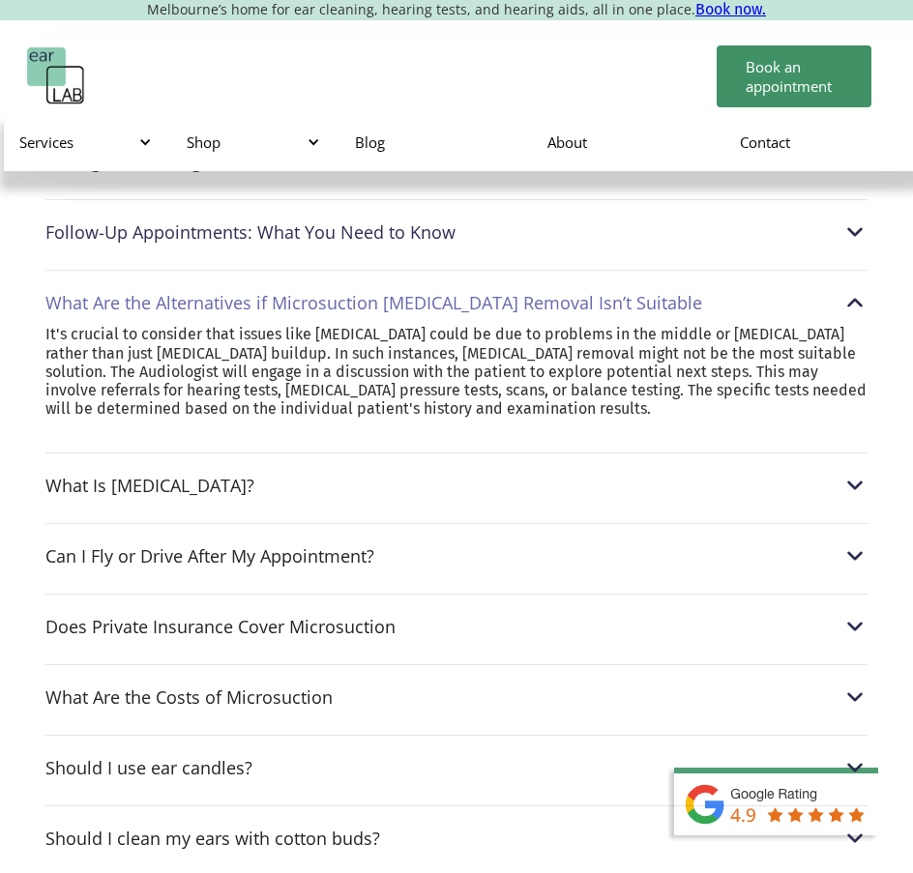
click at [325, 325] on p "It's crucial to consider that issues like [MEDICAL_DATA] could be due to proble…" at bounding box center [456, 371] width 822 height 93
click at [324, 325] on p "It's crucial to consider that issues like [MEDICAL_DATA] could be due to proble…" at bounding box center [456, 371] width 822 height 93
click at [322, 325] on p "It's crucial to consider that issues like [MEDICAL_DATA] could be due to proble…" at bounding box center [456, 371] width 822 height 93
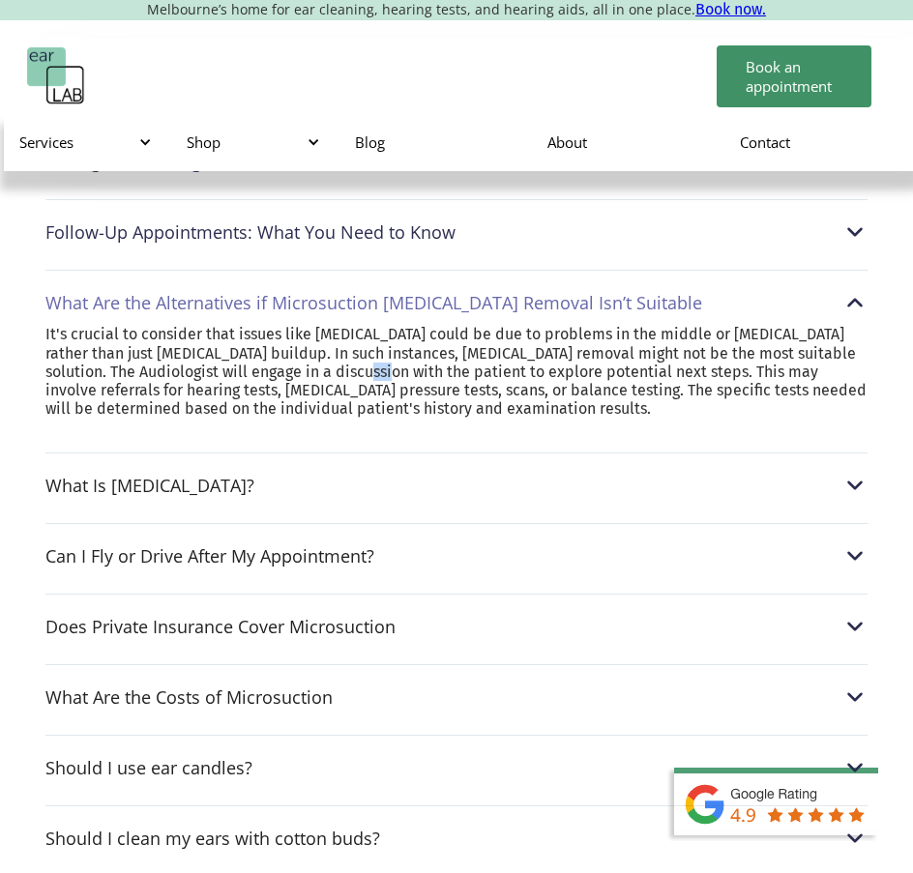
click at [322, 325] on p "It's crucial to consider that issues like [MEDICAL_DATA] could be due to proble…" at bounding box center [456, 371] width 822 height 93
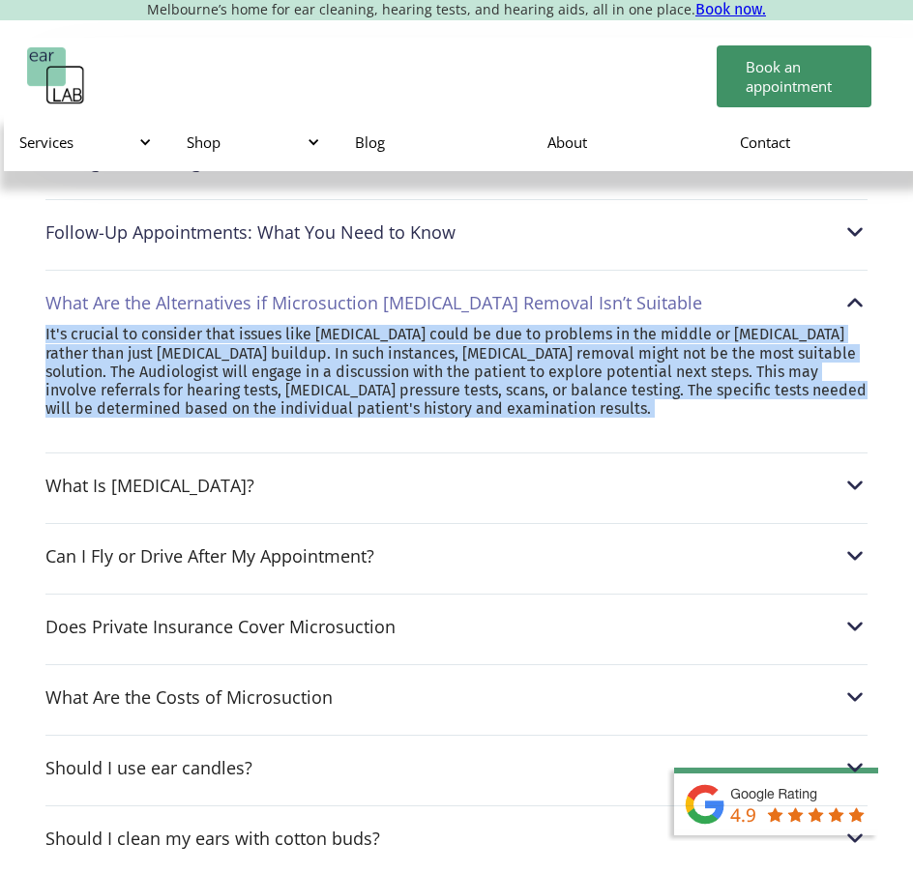
click at [321, 325] on p "It's crucial to consider that issues like [MEDICAL_DATA] could be due to proble…" at bounding box center [456, 371] width 822 height 93
copy div "It's crucial to consider that issues like [MEDICAL_DATA] could be due to proble…"
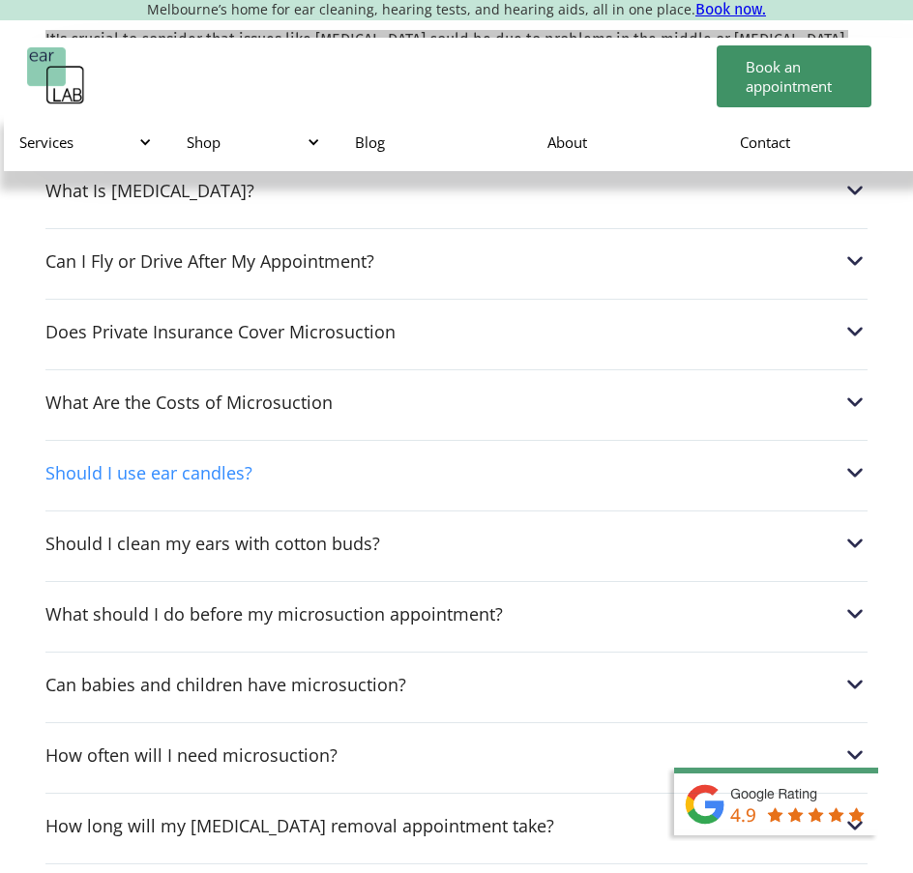
scroll to position [6094, 0]
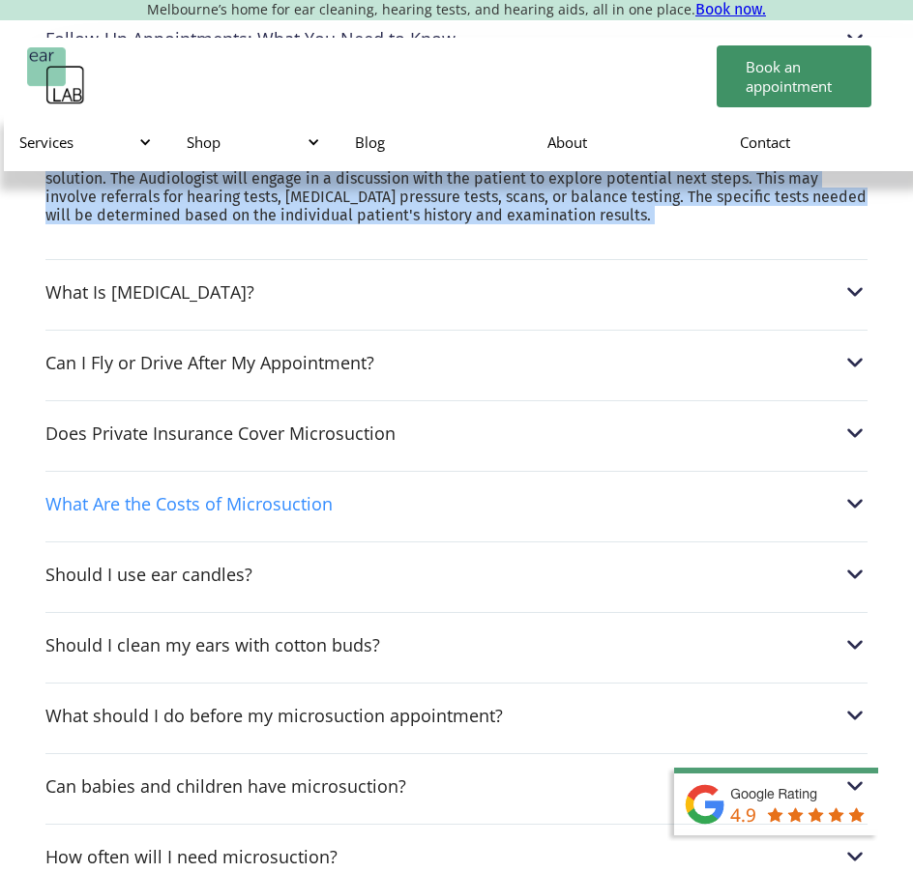
click at [289, 494] on div "What Are the Costs of Microsuction" at bounding box center [188, 503] width 287 height 19
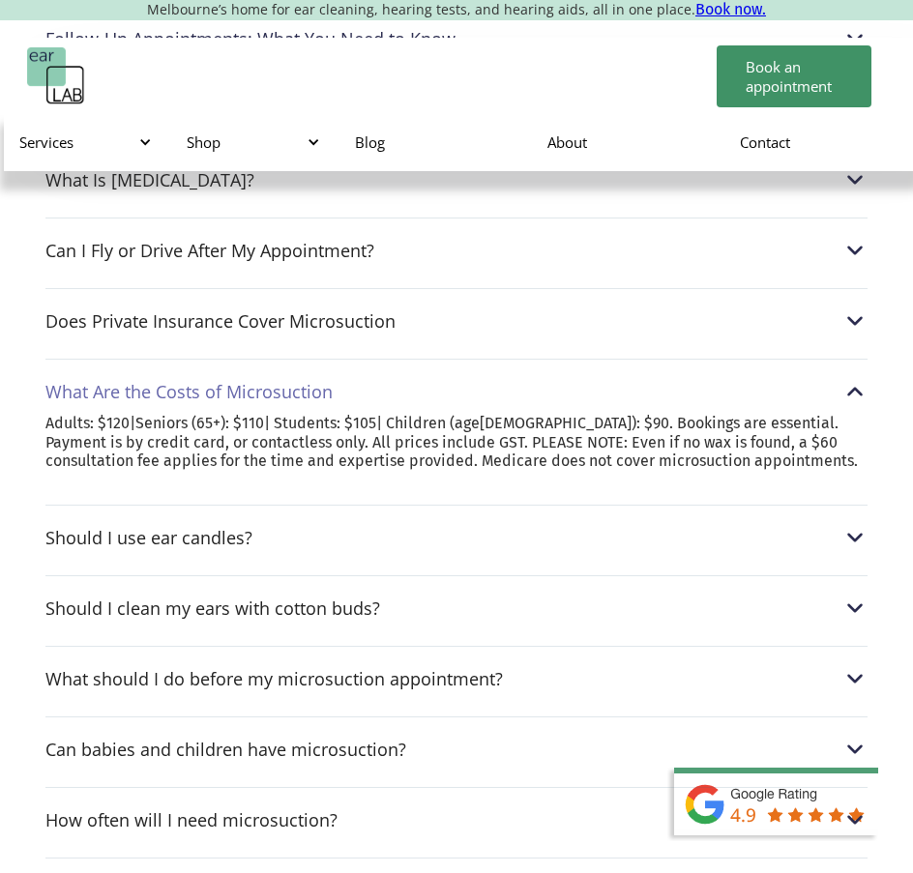
click at [360, 278] on div "Can I go swimming after a microsuction treatment? After a microsuction procedur…" at bounding box center [457, 494] width 836 height 1119
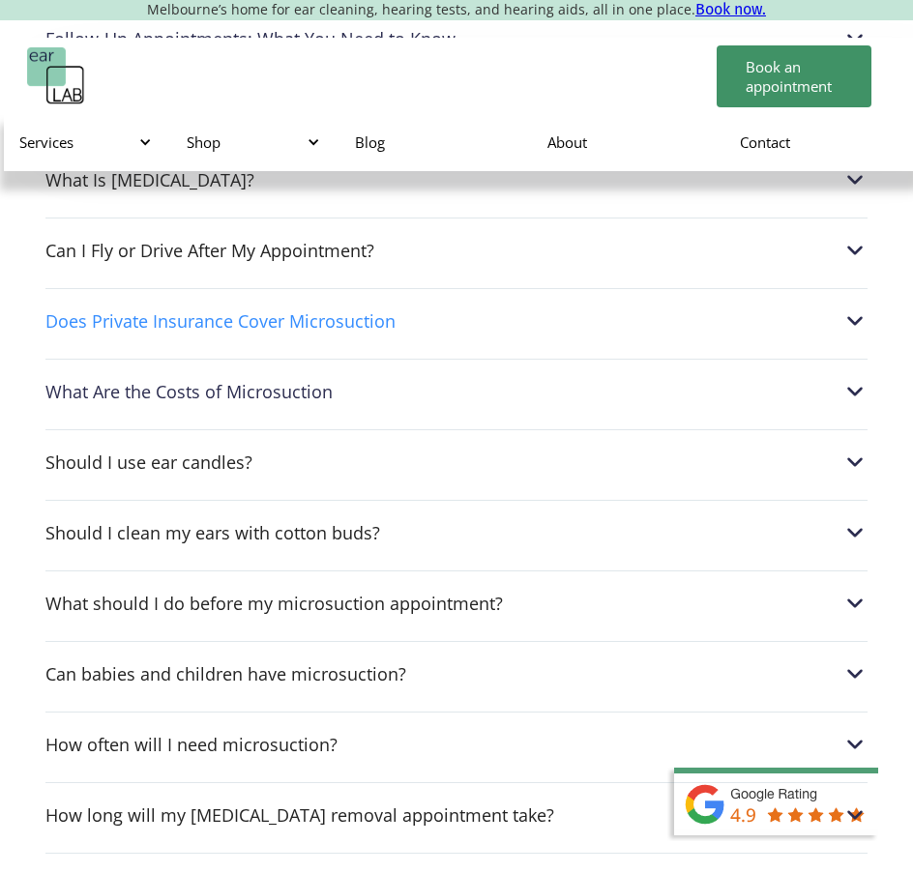
click at [360, 311] on div "Does Private Insurance Cover Microsuction" at bounding box center [220, 320] width 350 height 19
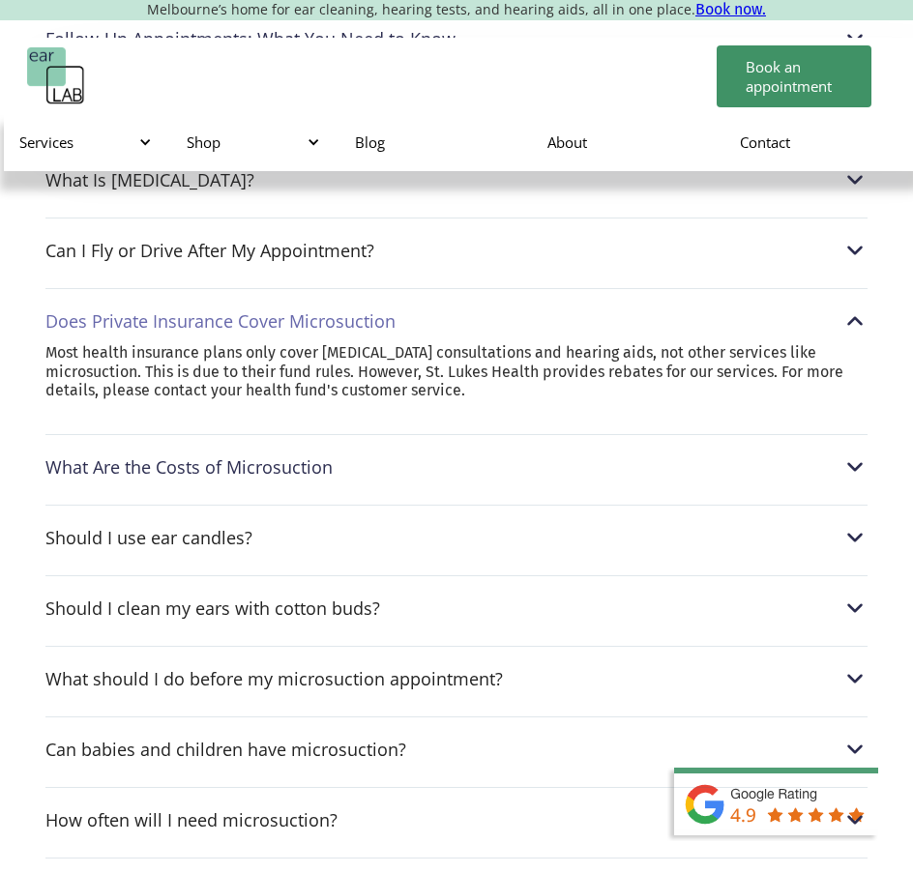
click at [302, 343] on p "Most health insurance plans only cover [MEDICAL_DATA] consultations and hearing…" at bounding box center [456, 371] width 822 height 56
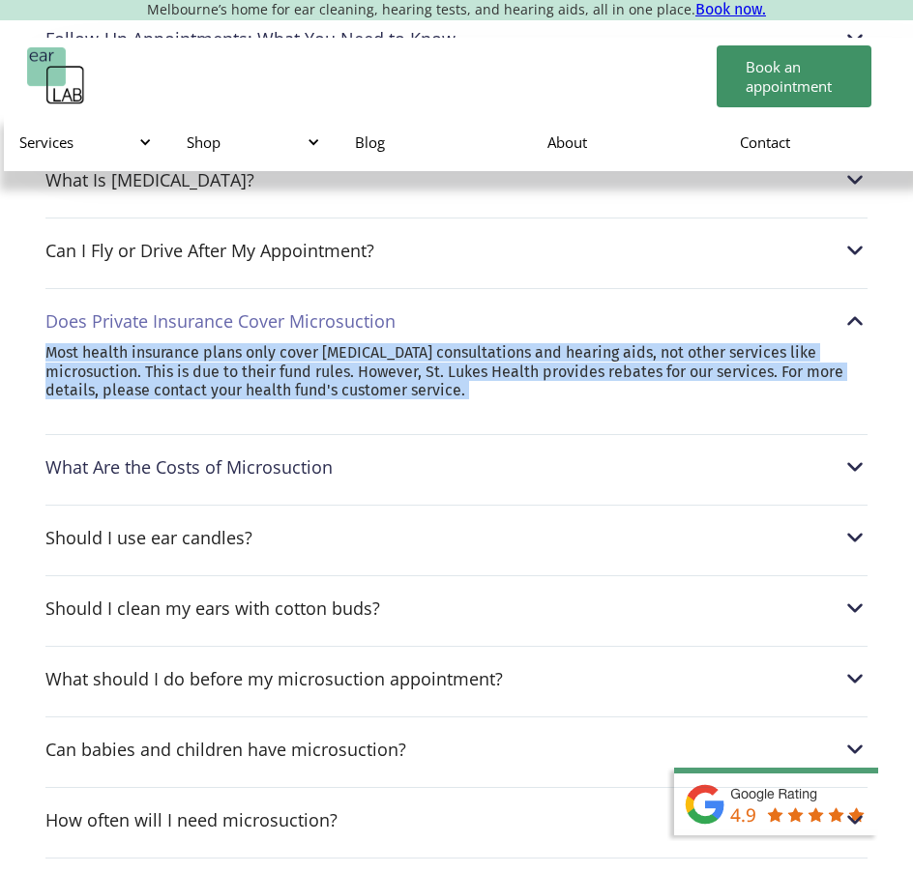
click at [302, 343] on p "Most health insurance plans only cover [MEDICAL_DATA] consultations and hearing…" at bounding box center [456, 371] width 822 height 56
